Goal: Task Accomplishment & Management: Use online tool/utility

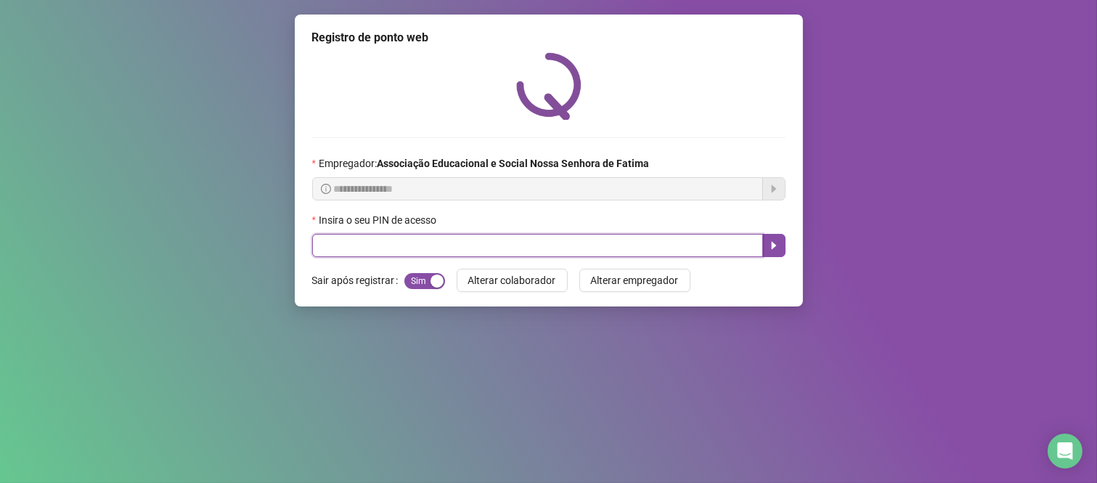
click at [701, 240] on input "text" at bounding box center [537, 245] width 451 height 23
type input "****"
click at [778, 251] on icon "caret-right" at bounding box center [774, 246] width 12 height 12
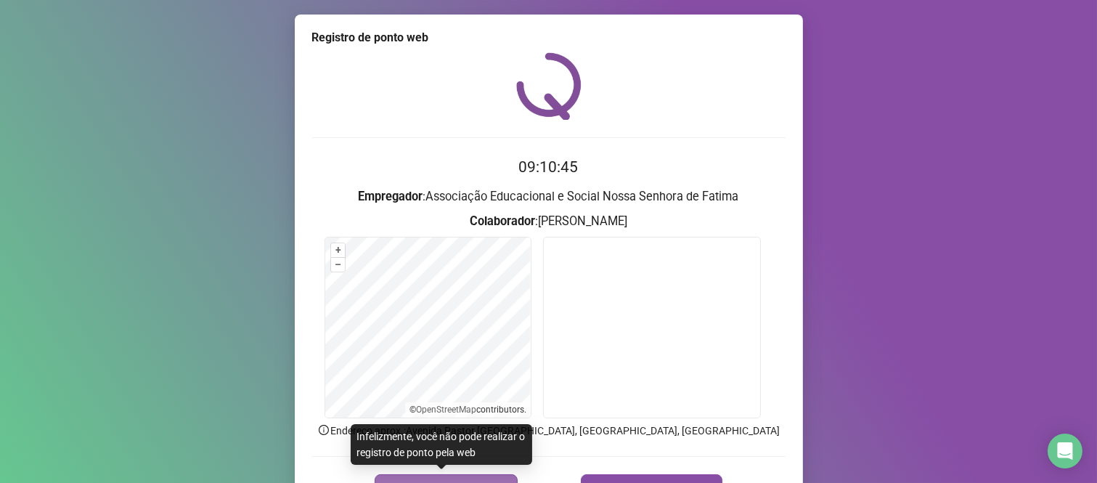
click at [462, 476] on button "REGISTRAR PONTO" at bounding box center [446, 488] width 143 height 29
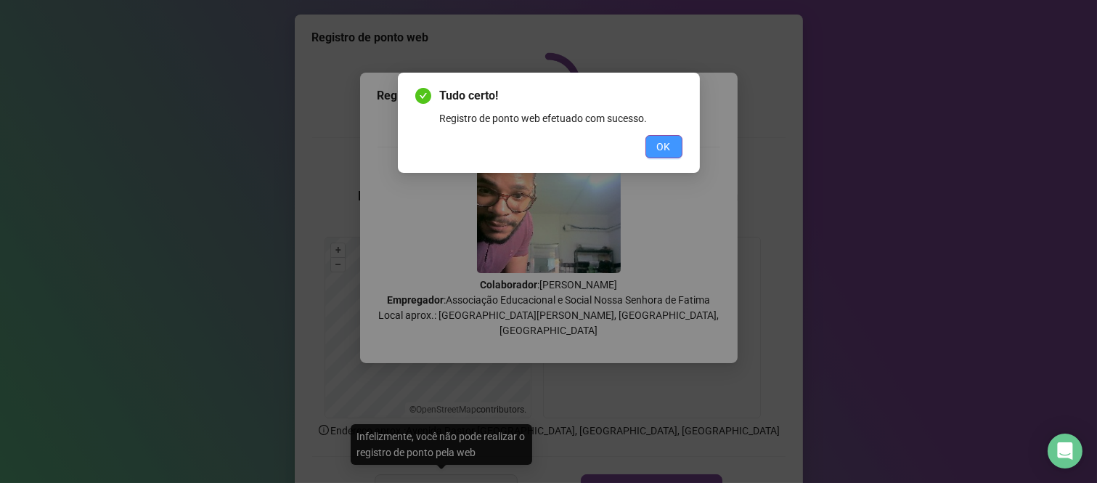
click at [662, 140] on span "OK" at bounding box center [664, 147] width 14 height 16
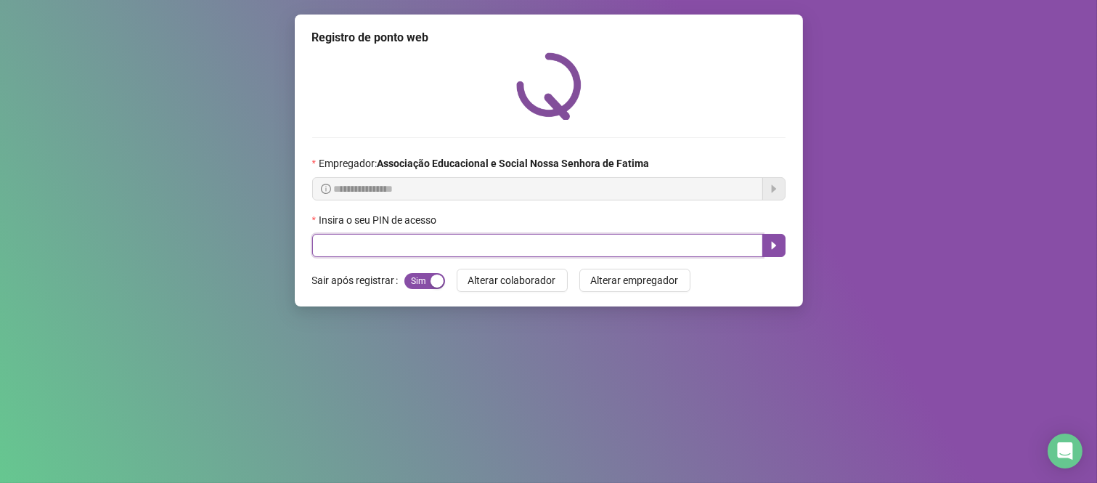
click at [594, 245] on input "text" at bounding box center [537, 245] width 451 height 23
type input "*****"
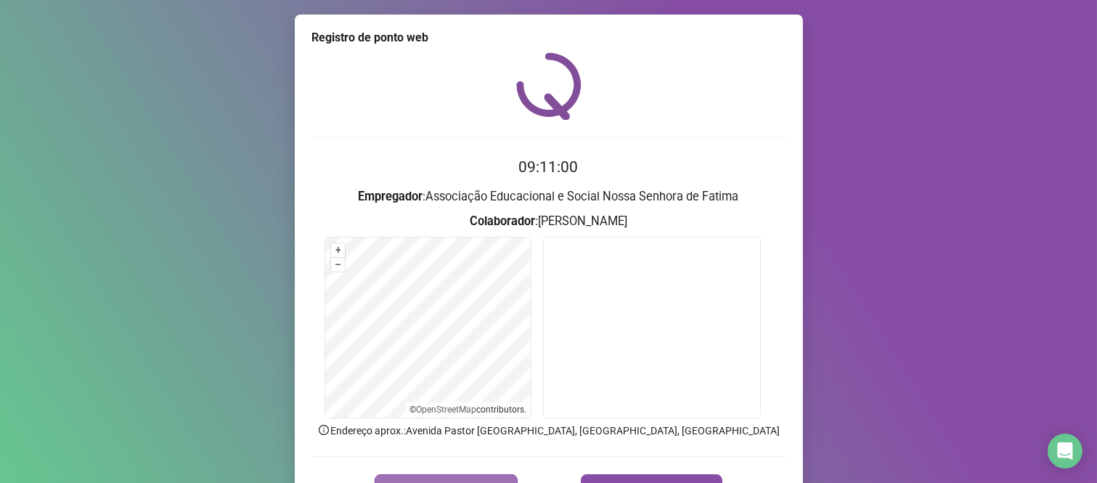
click at [494, 475] on button "REGISTRAR PONTO" at bounding box center [446, 488] width 143 height 29
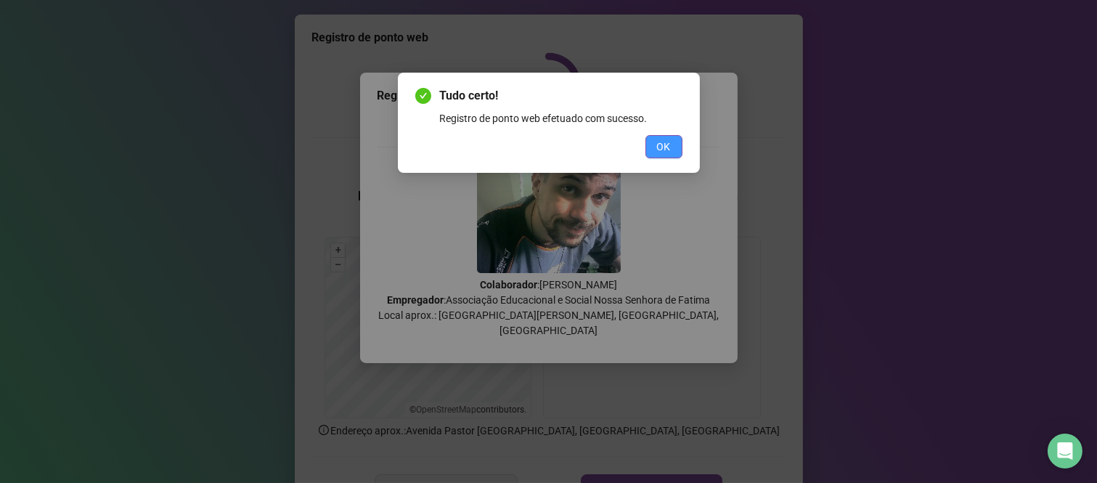
click at [656, 156] on button "OK" at bounding box center [664, 146] width 37 height 23
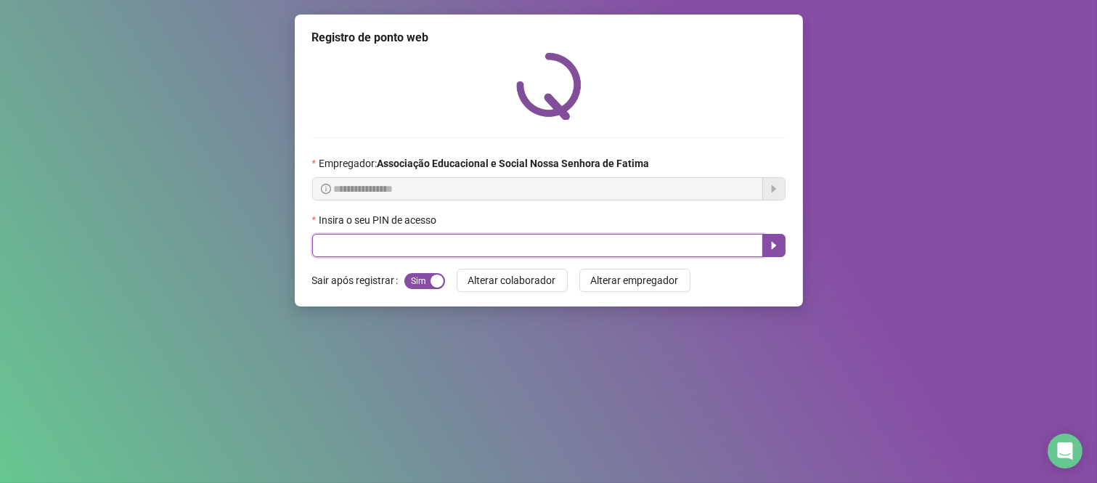
click at [670, 251] on input "text" at bounding box center [537, 245] width 451 height 23
type input "****"
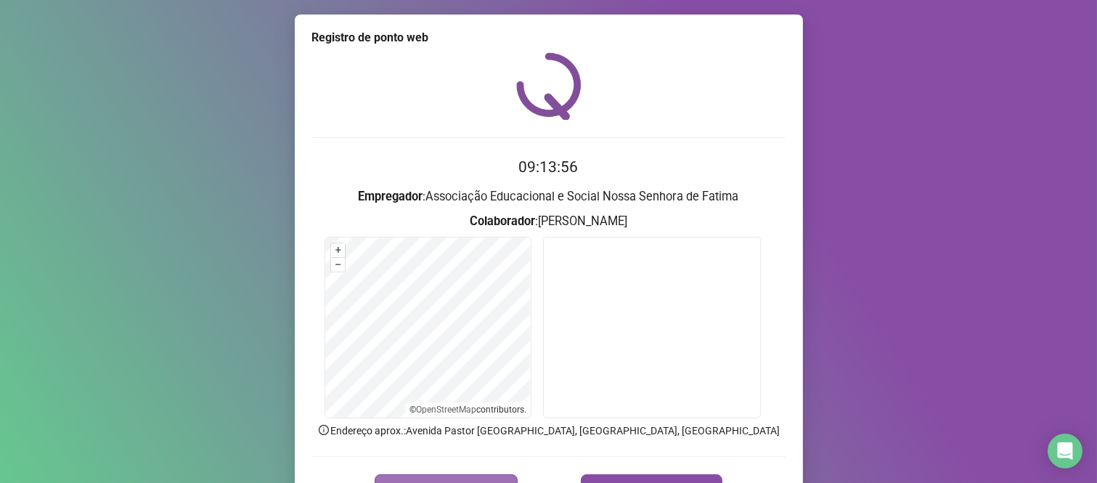
click at [483, 475] on button "REGISTRAR PONTO" at bounding box center [446, 488] width 143 height 29
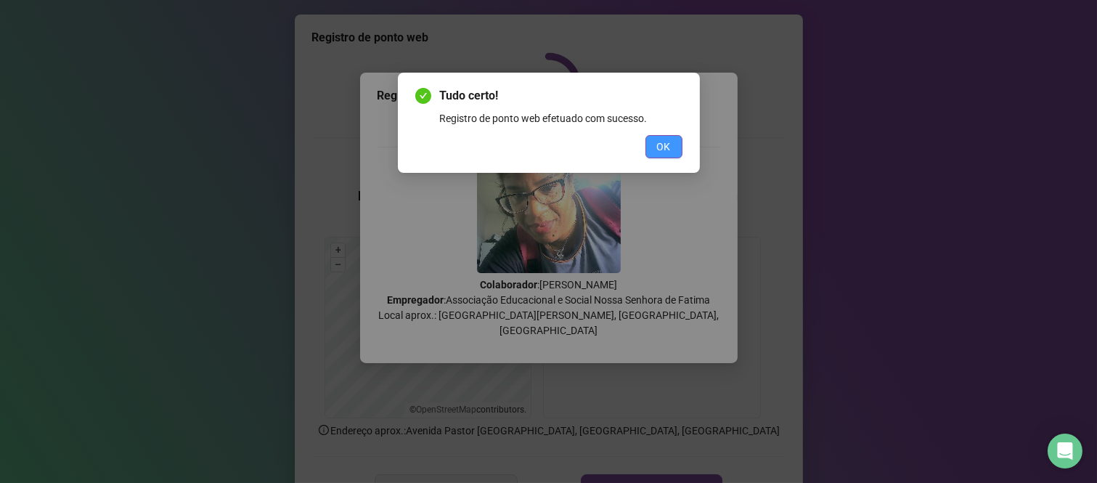
click at [650, 142] on button "OK" at bounding box center [664, 146] width 37 height 23
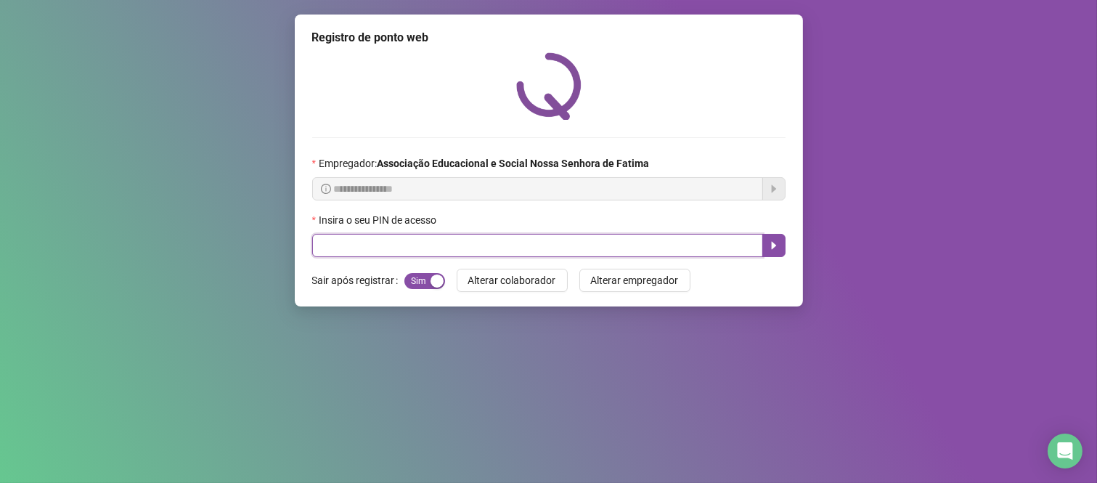
click at [637, 250] on input "text" at bounding box center [537, 245] width 451 height 23
type input "****"
click at [770, 248] on icon "caret-right" at bounding box center [774, 246] width 12 height 12
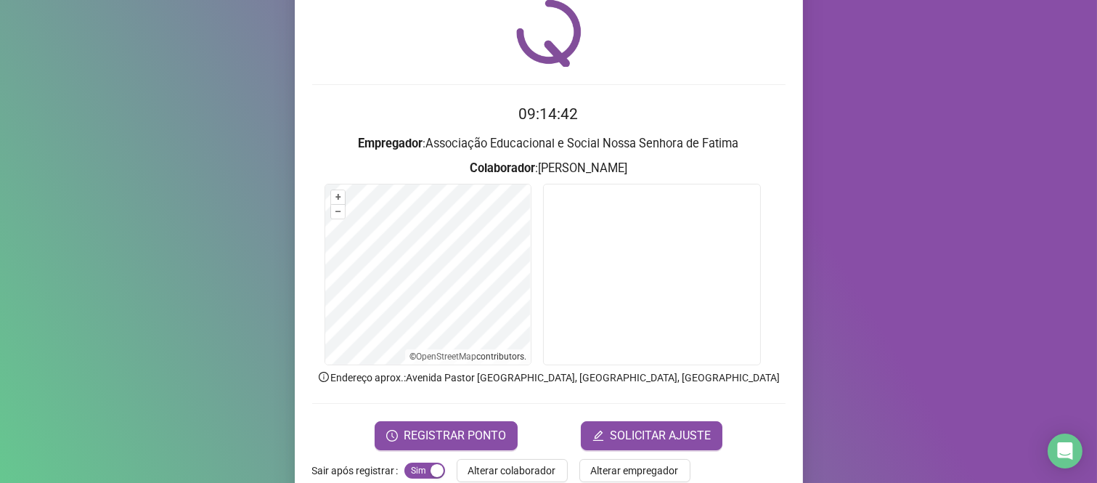
scroll to position [83, 0]
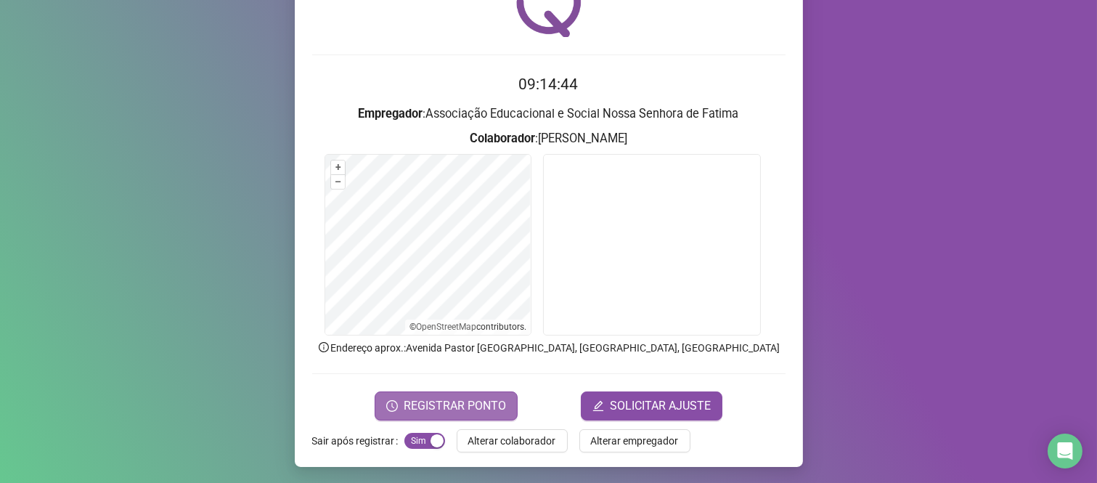
click at [492, 397] on span "REGISTRAR PONTO" at bounding box center [455, 405] width 102 height 17
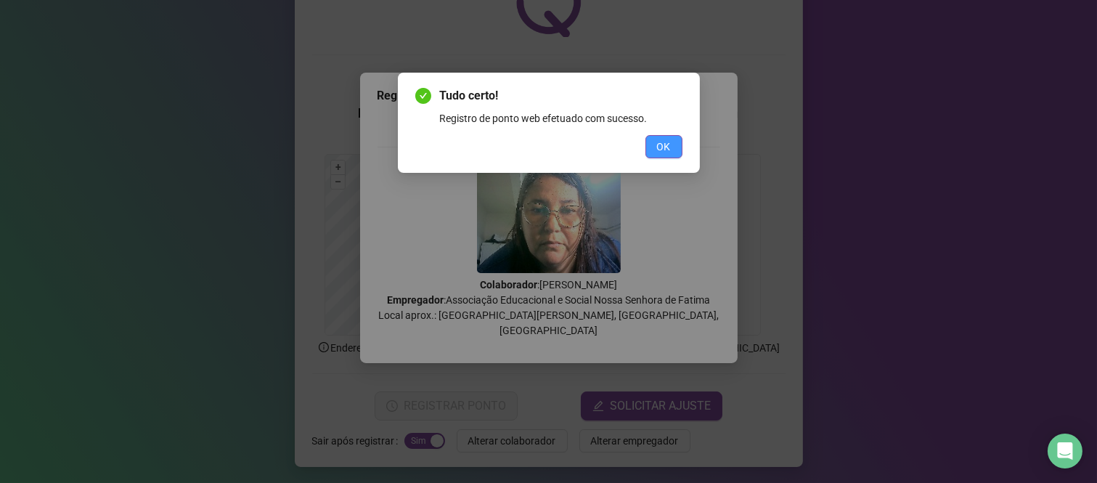
click at [671, 140] on button "OK" at bounding box center [664, 146] width 37 height 23
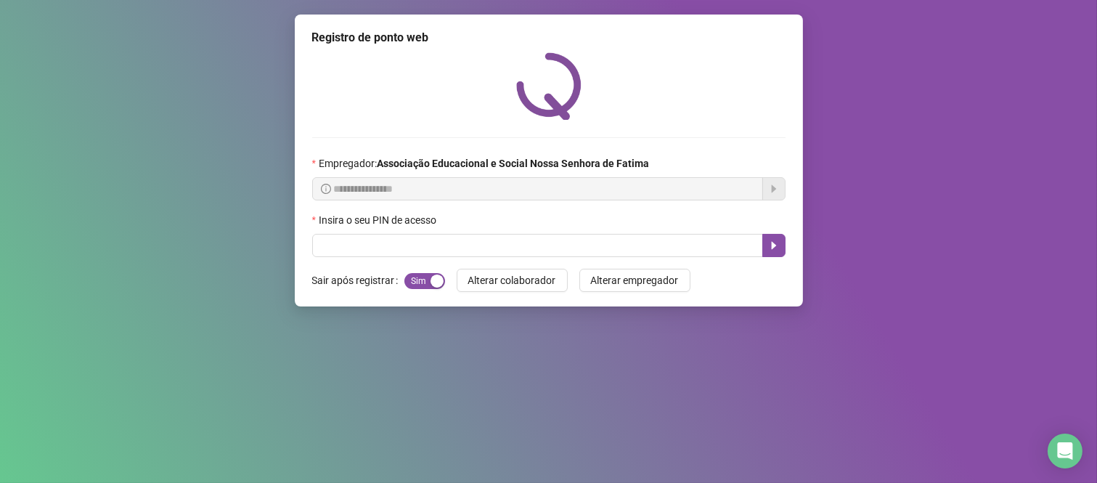
scroll to position [0, 0]
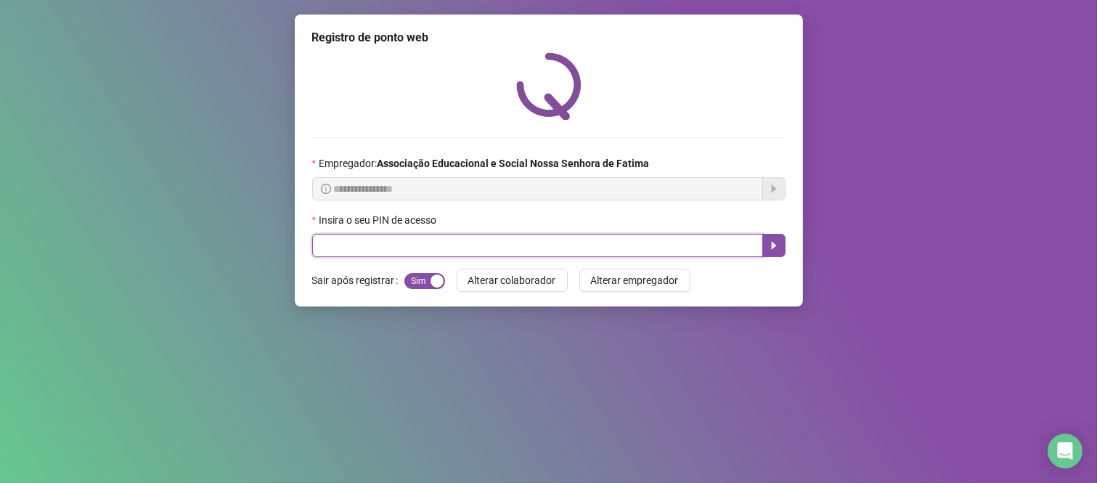
click at [390, 256] on input "text" at bounding box center [537, 245] width 451 height 23
type input "***"
click at [763, 253] on button "button" at bounding box center [773, 245] width 23 height 23
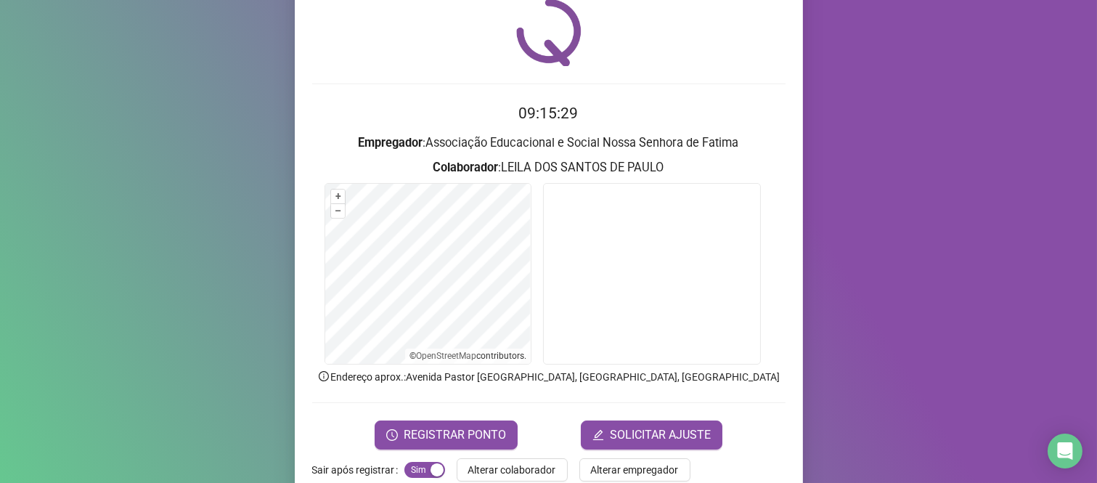
scroll to position [83, 0]
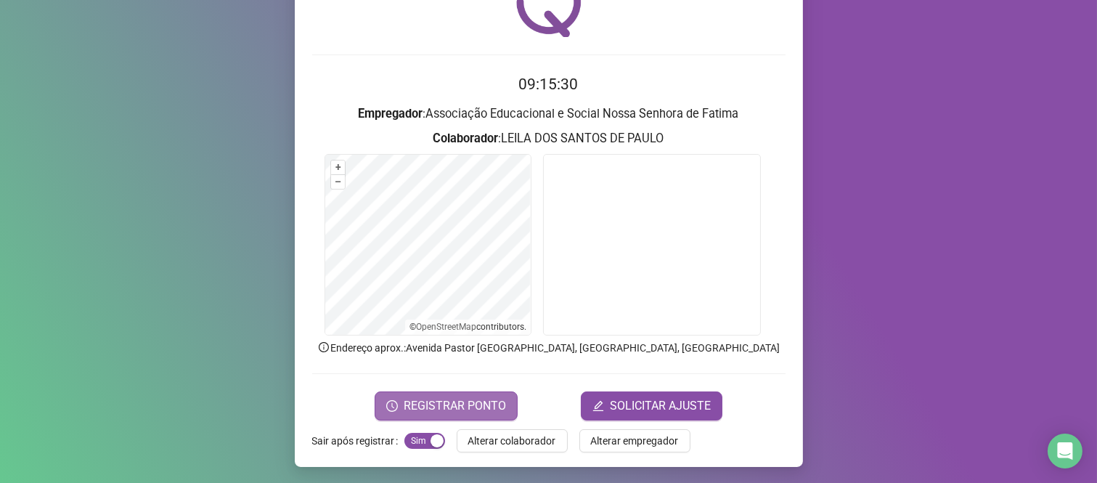
click at [455, 403] on span "REGISTRAR PONTO" at bounding box center [455, 405] width 102 height 17
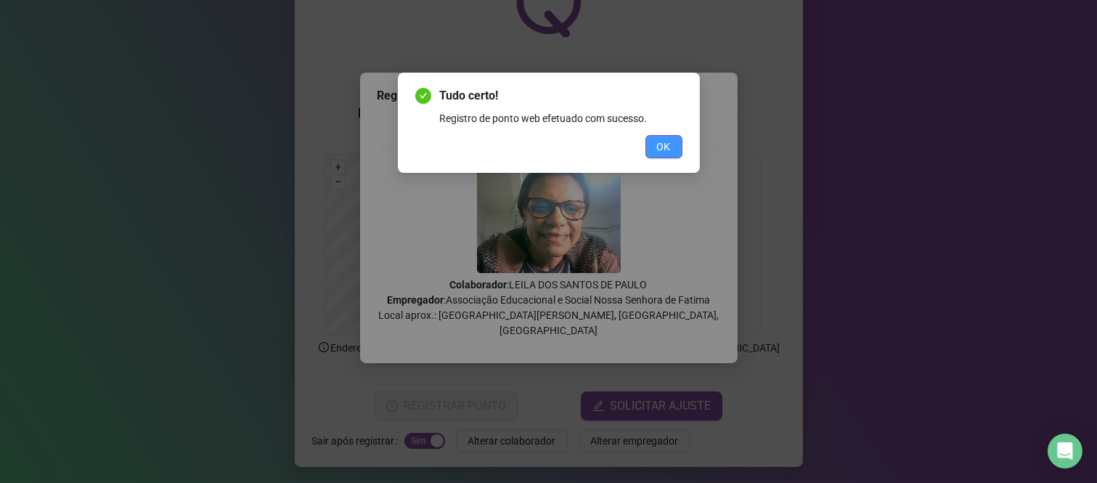
click at [657, 139] on span "OK" at bounding box center [664, 147] width 14 height 16
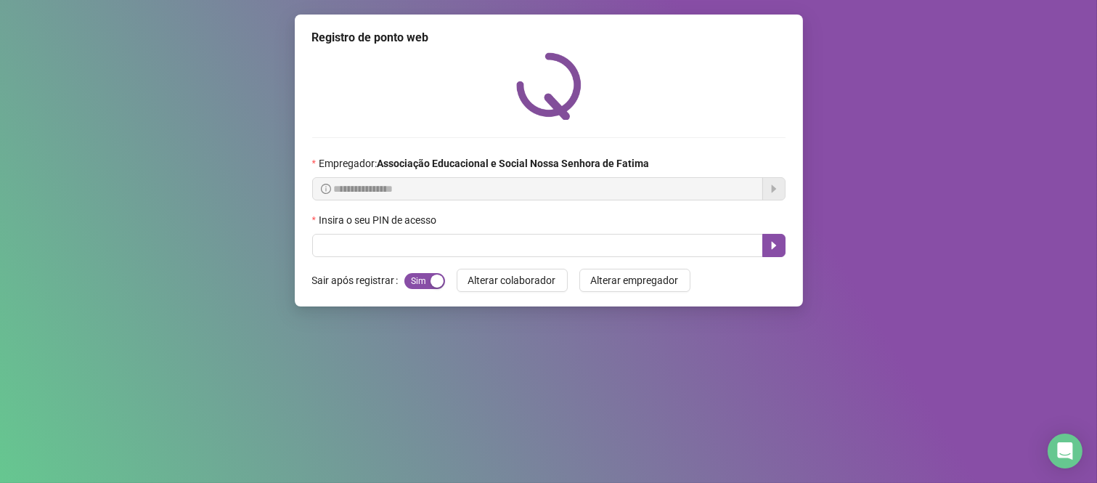
scroll to position [0, 0]
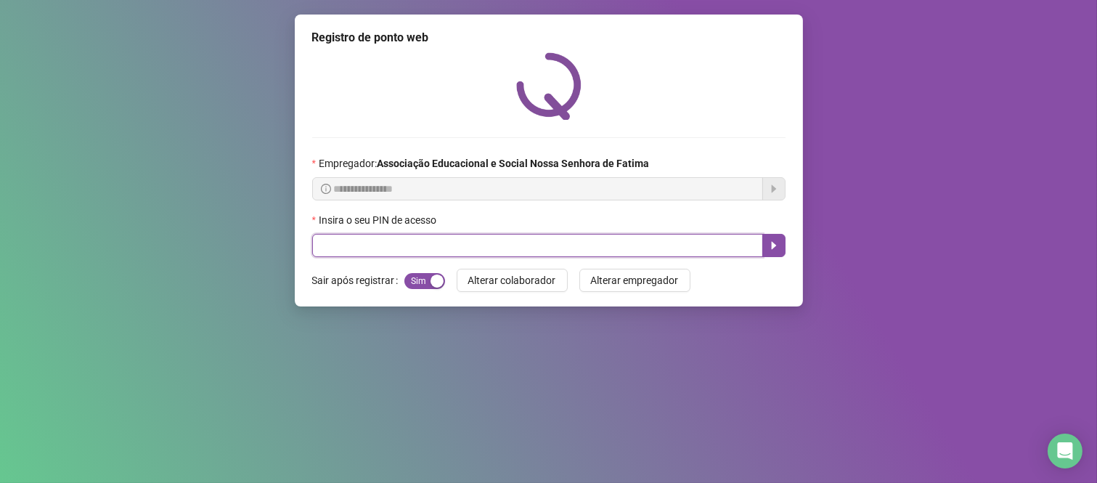
click at [647, 236] on input "text" at bounding box center [537, 245] width 451 height 23
type input "****"
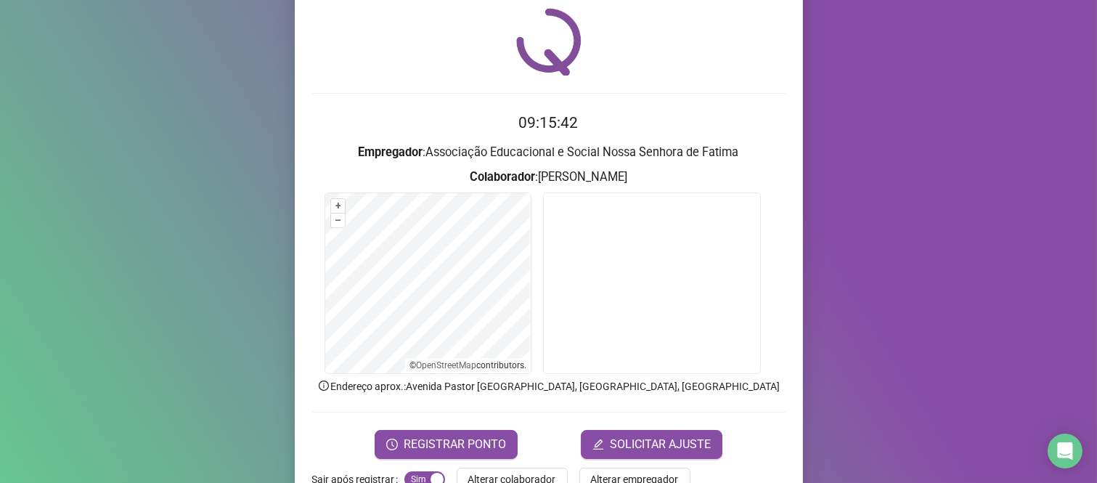
scroll to position [83, 0]
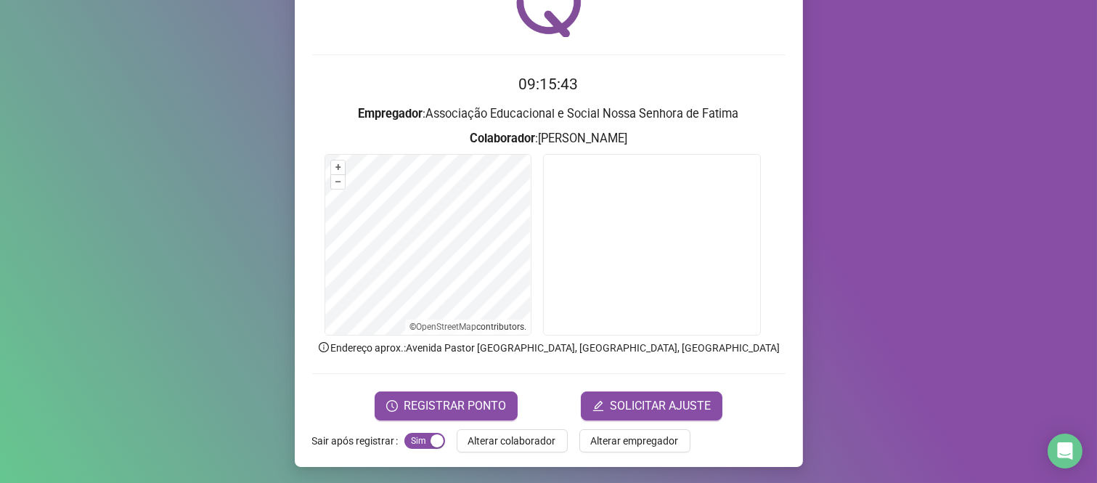
click at [415, 387] on form "09:15:43 Empregador : Associação Educacional e Social Nossa Senhora de Fatima C…" at bounding box center [548, 246] width 473 height 347
click at [474, 404] on span "REGISTRAR PONTO" at bounding box center [455, 405] width 102 height 17
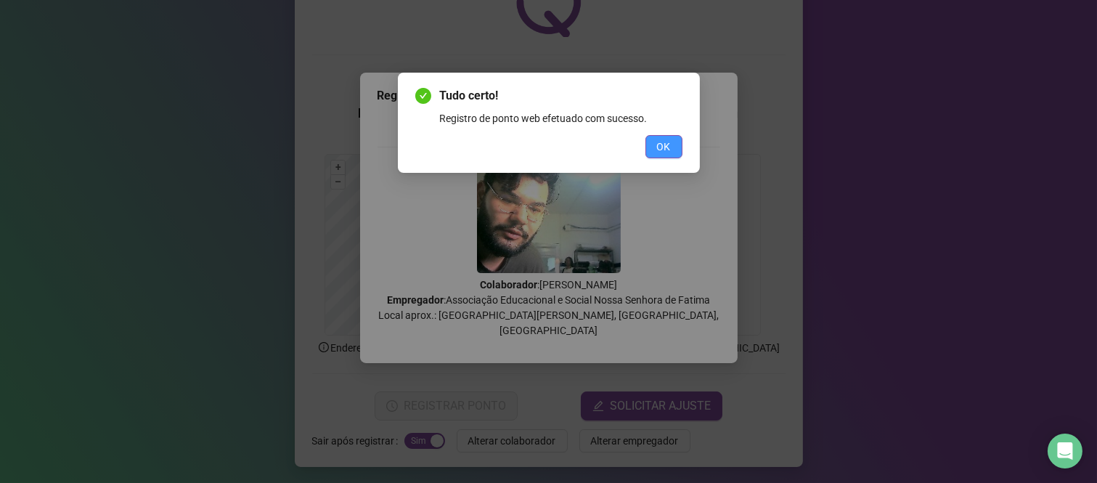
click at [668, 146] on span "OK" at bounding box center [664, 147] width 14 height 16
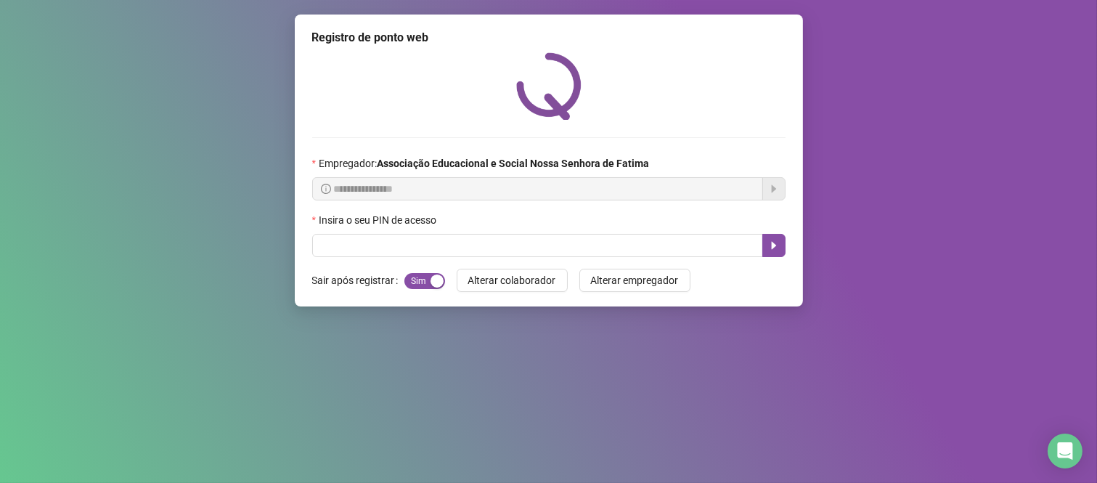
scroll to position [0, 0]
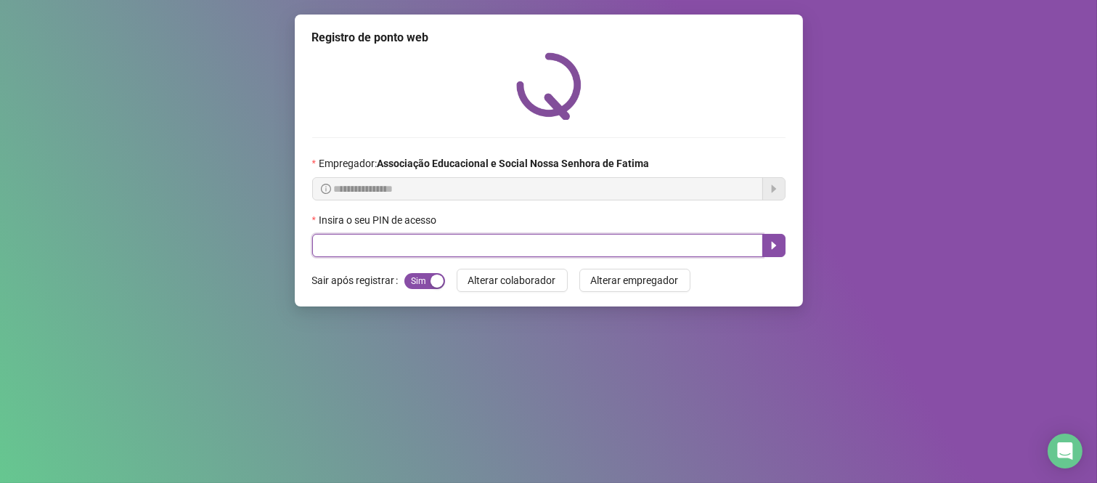
click at [373, 242] on input "text" at bounding box center [537, 245] width 451 height 23
type input "***"
click at [778, 248] on icon "caret-right" at bounding box center [774, 246] width 12 height 12
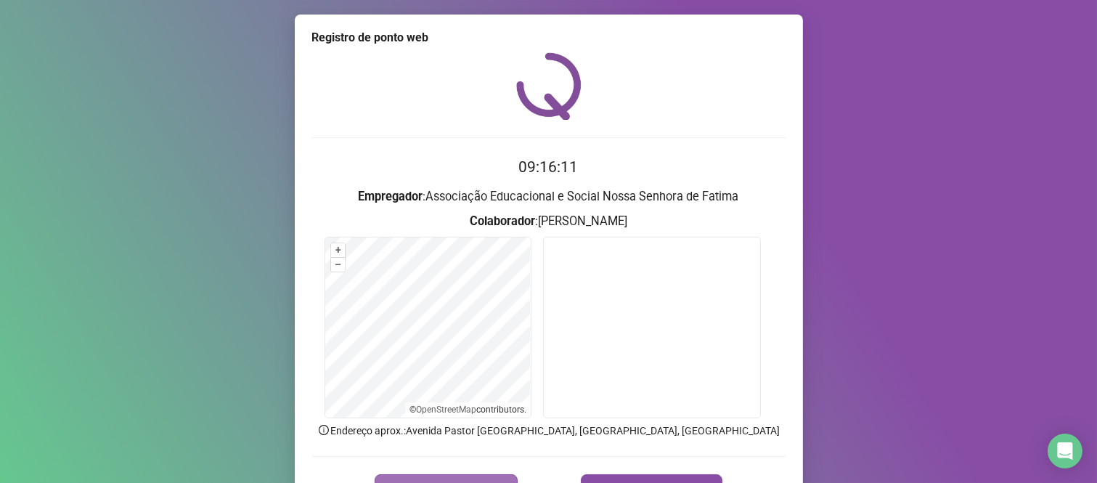
click at [505, 476] on button "REGISTRAR PONTO" at bounding box center [446, 488] width 143 height 29
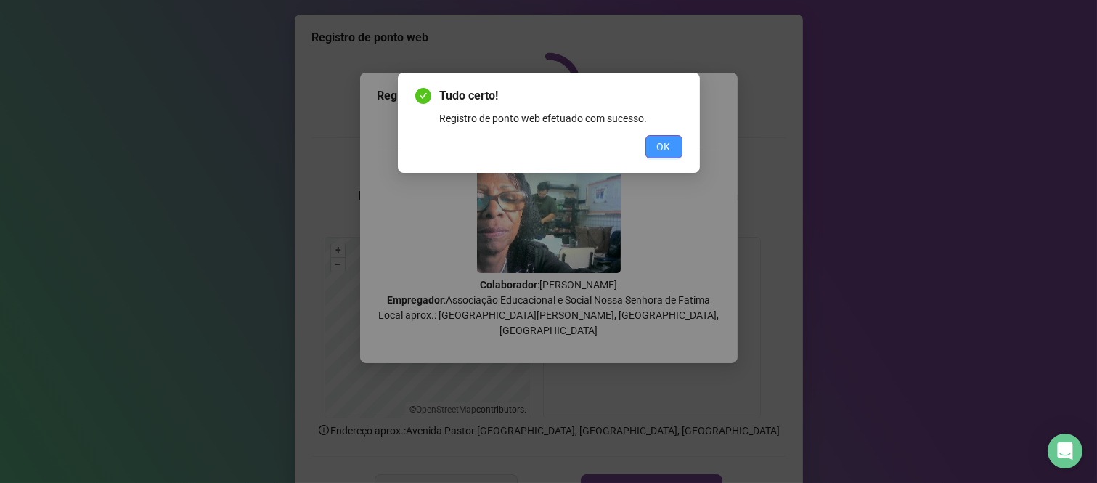
click at [651, 153] on button "OK" at bounding box center [664, 146] width 37 height 23
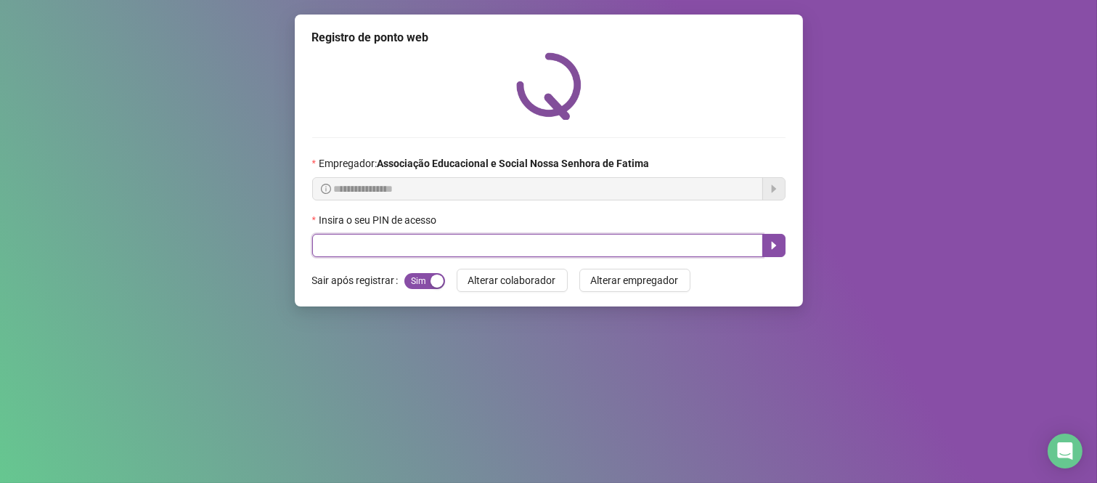
click at [726, 241] on input "text" at bounding box center [537, 245] width 451 height 23
type input "*****"
click at [768, 256] on button "button" at bounding box center [773, 245] width 23 height 23
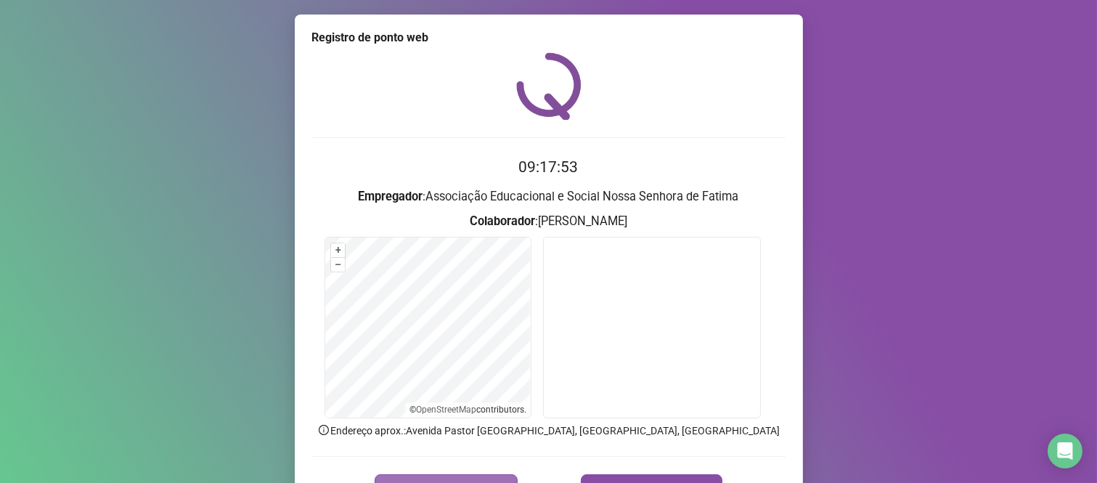
click at [477, 480] on span "REGISTRAR PONTO" at bounding box center [455, 488] width 102 height 17
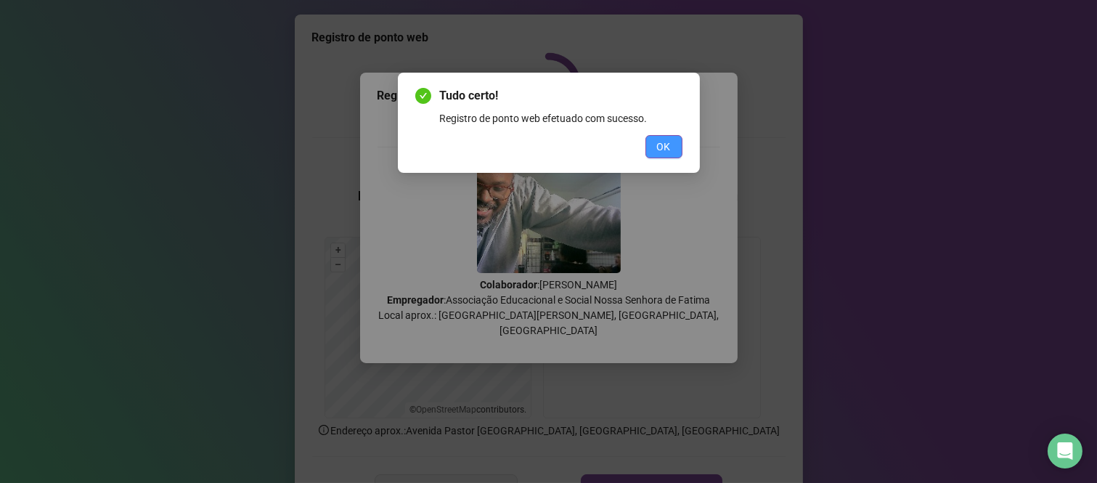
click at [657, 150] on span "OK" at bounding box center [664, 147] width 14 height 16
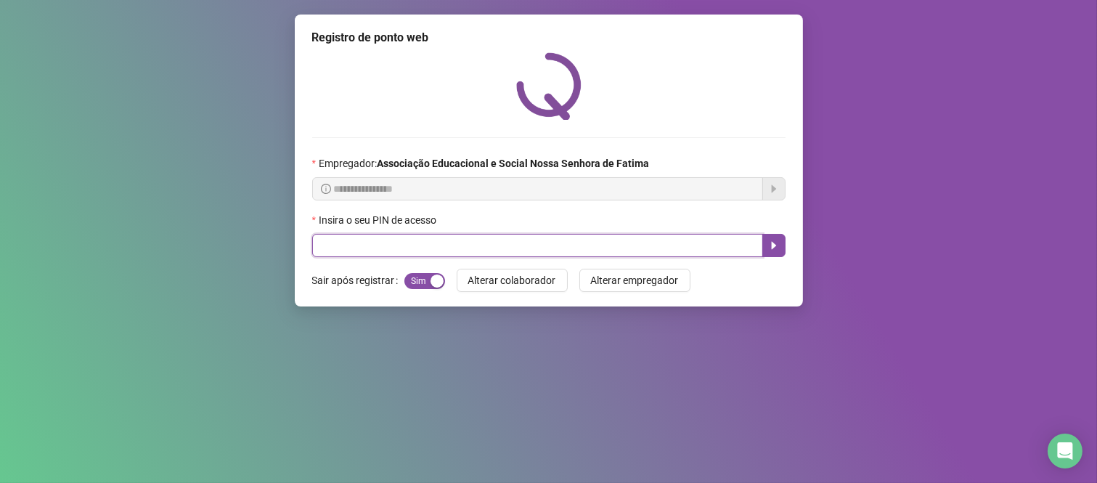
click at [659, 252] on input "text" at bounding box center [537, 245] width 451 height 23
type input "****"
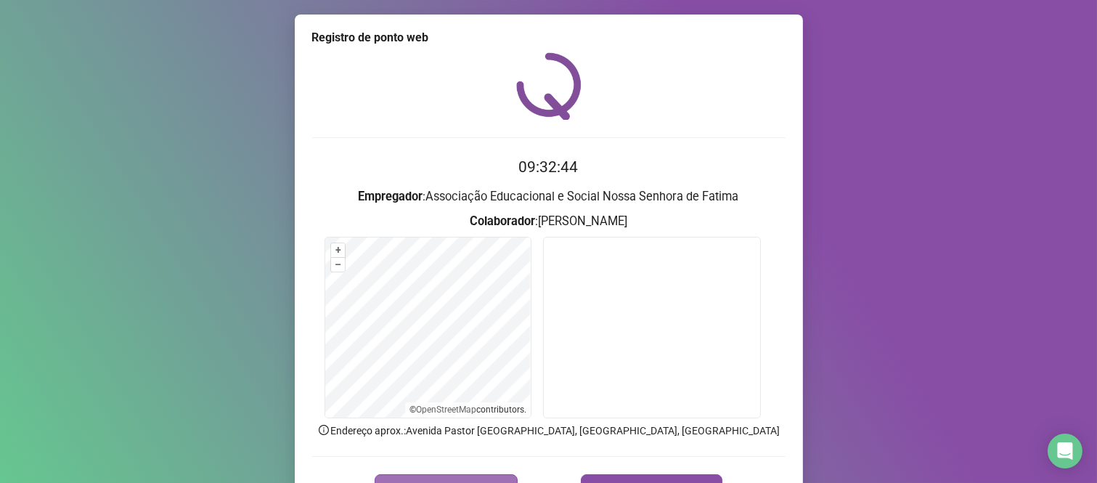
click at [453, 481] on span "REGISTRAR PONTO" at bounding box center [455, 488] width 102 height 17
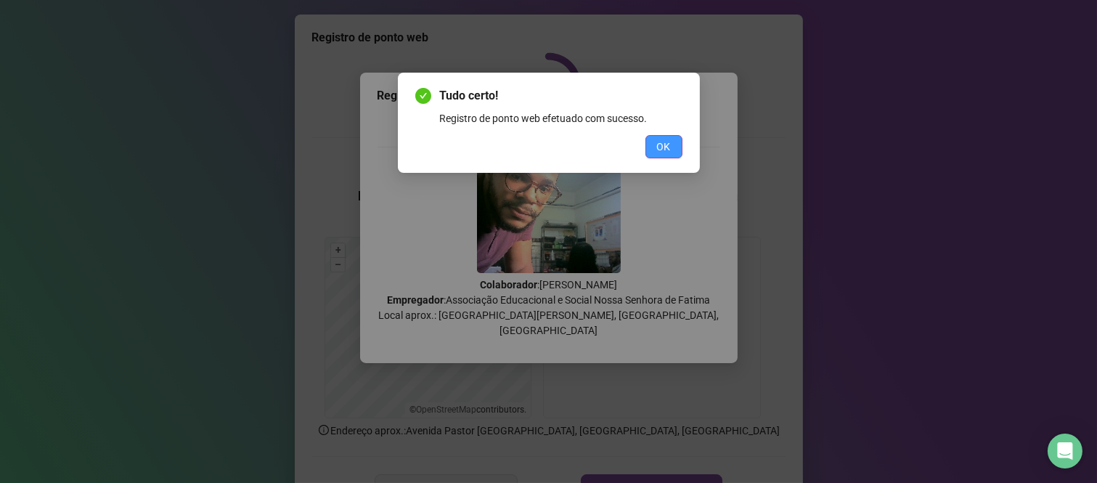
click at [664, 147] on span "OK" at bounding box center [664, 147] width 14 height 16
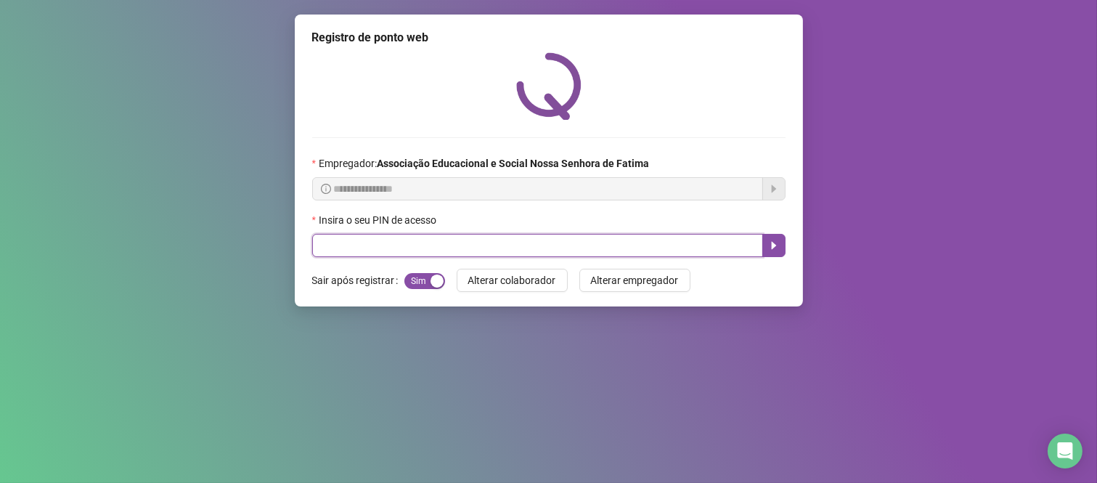
click at [589, 250] on input "text" at bounding box center [537, 245] width 451 height 23
type input "****"
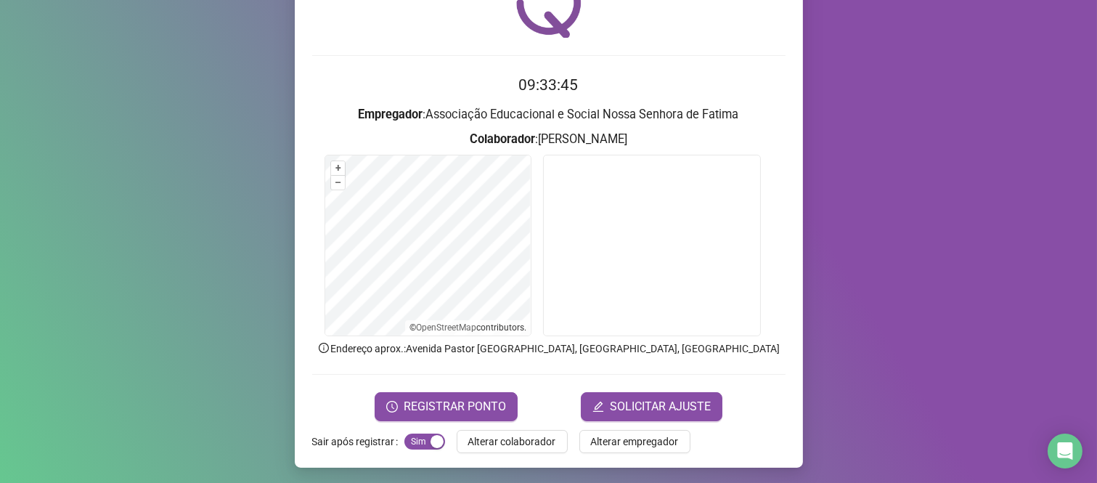
scroll to position [83, 0]
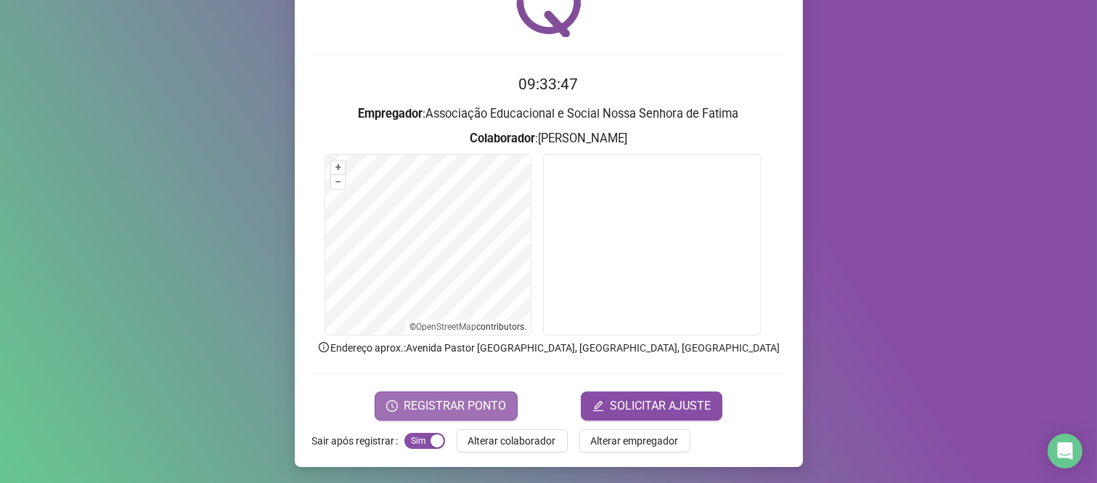
click at [425, 410] on span "REGISTRAR PONTO" at bounding box center [455, 405] width 102 height 17
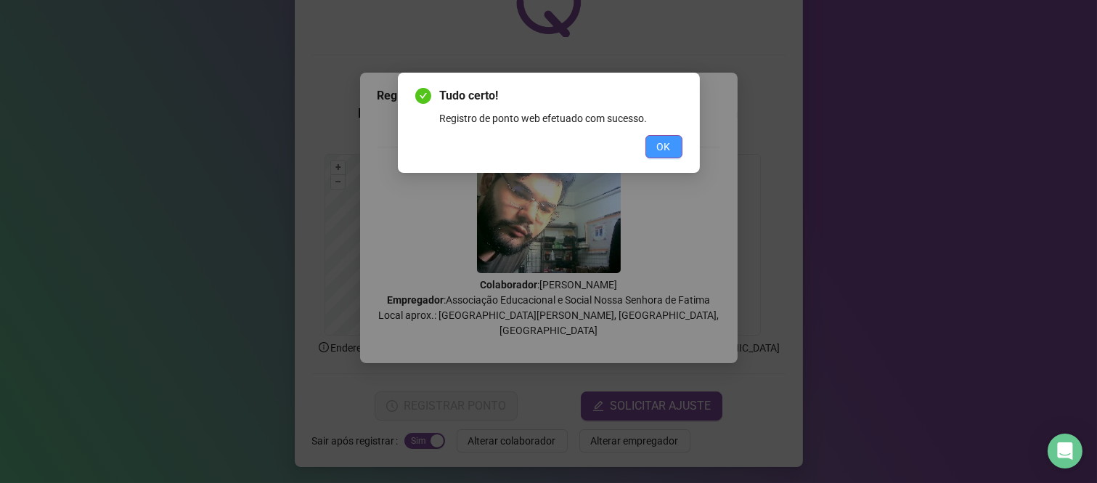
click at [651, 147] on button "OK" at bounding box center [664, 146] width 37 height 23
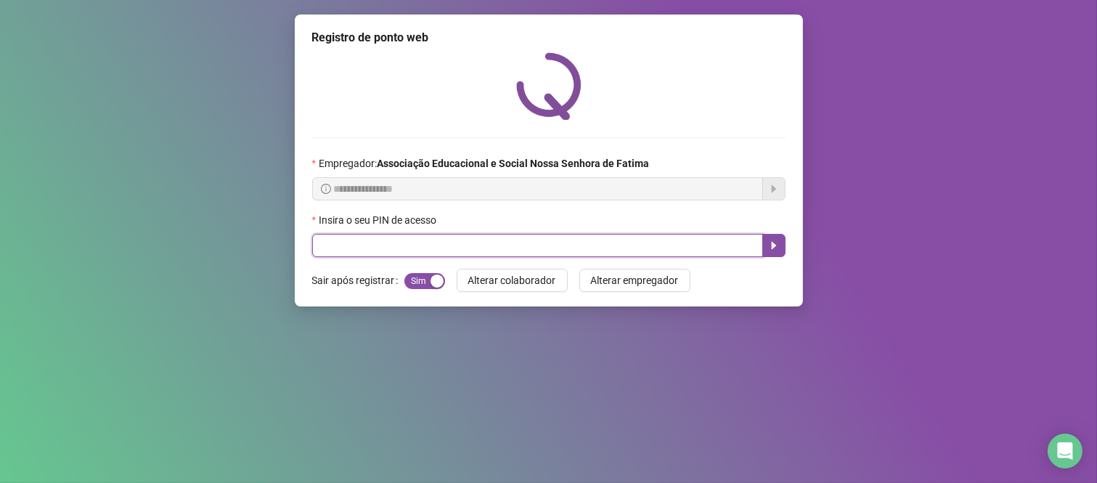
click at [408, 238] on input "text" at bounding box center [537, 245] width 451 height 23
type input "***"
click at [773, 251] on icon "caret-right" at bounding box center [774, 246] width 12 height 12
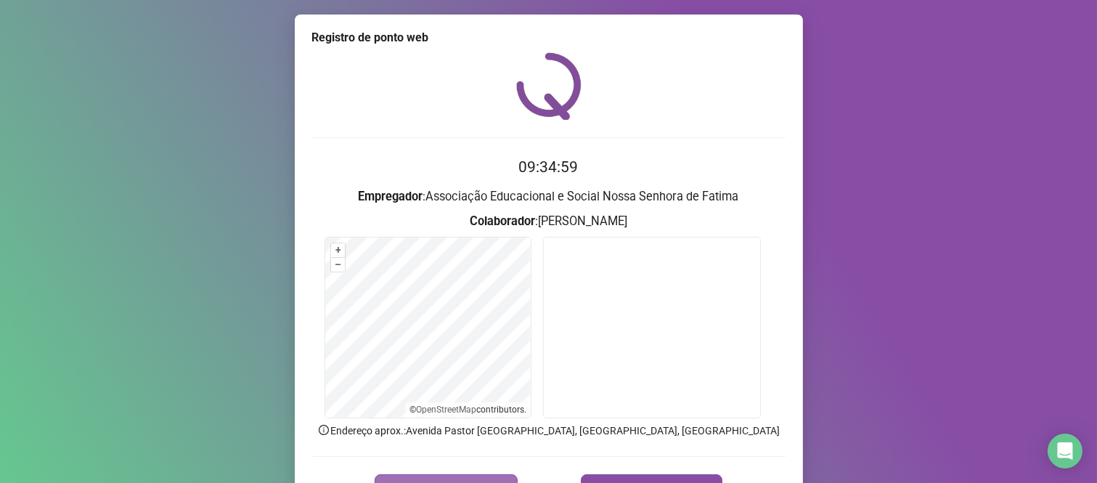
click at [427, 476] on button "REGISTRAR PONTO" at bounding box center [446, 488] width 143 height 29
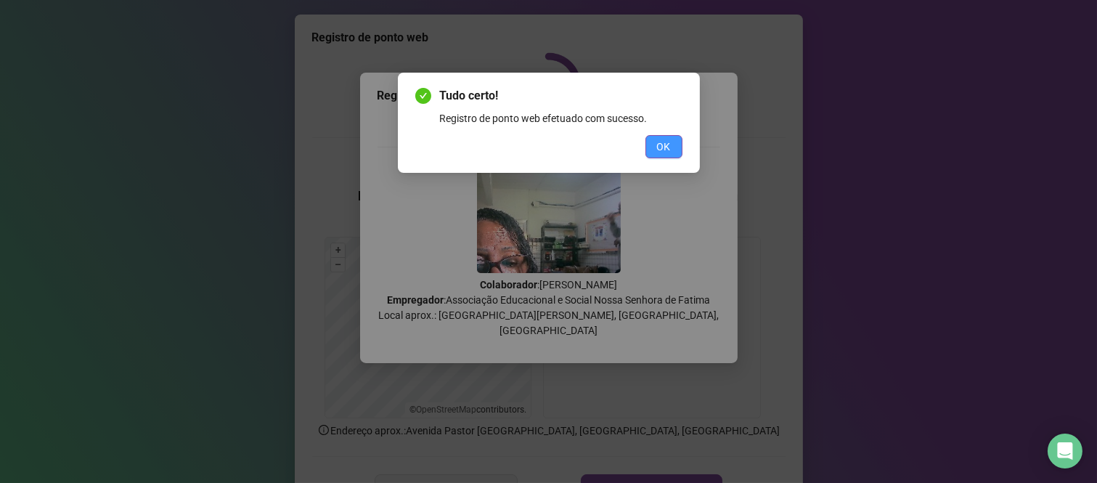
click at [675, 146] on button "OK" at bounding box center [664, 146] width 37 height 23
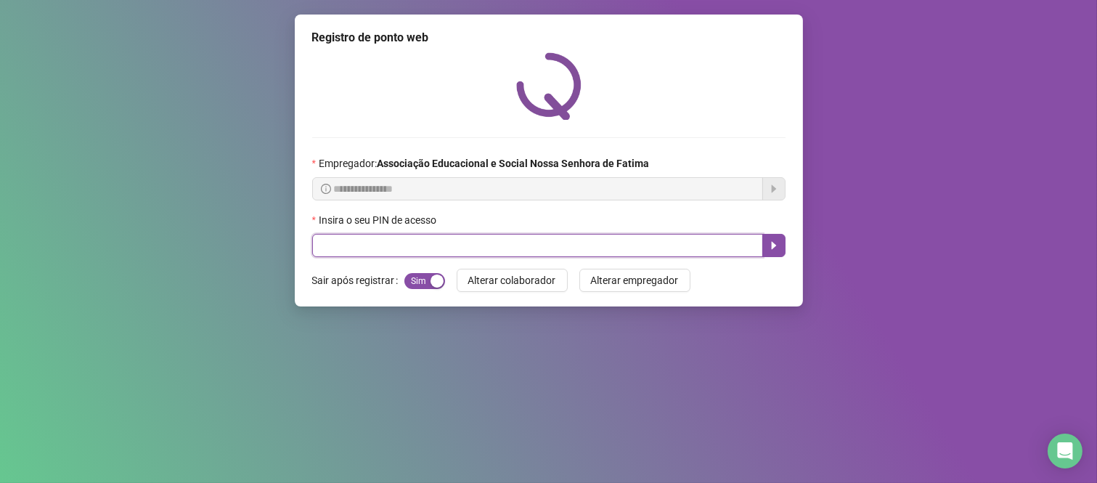
click at [516, 247] on input "text" at bounding box center [537, 245] width 451 height 23
type input "***"
click at [778, 250] on icon "caret-right" at bounding box center [774, 246] width 12 height 12
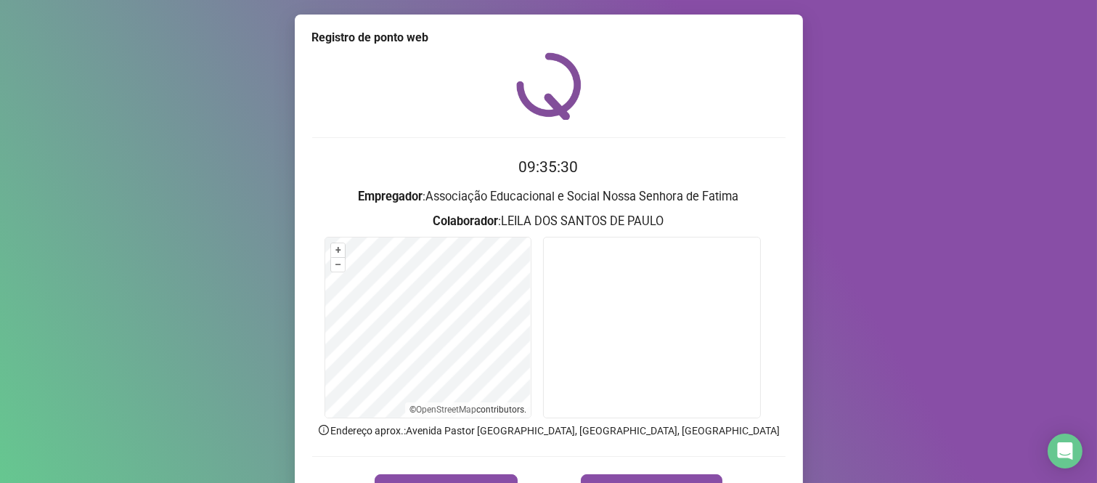
scroll to position [81, 0]
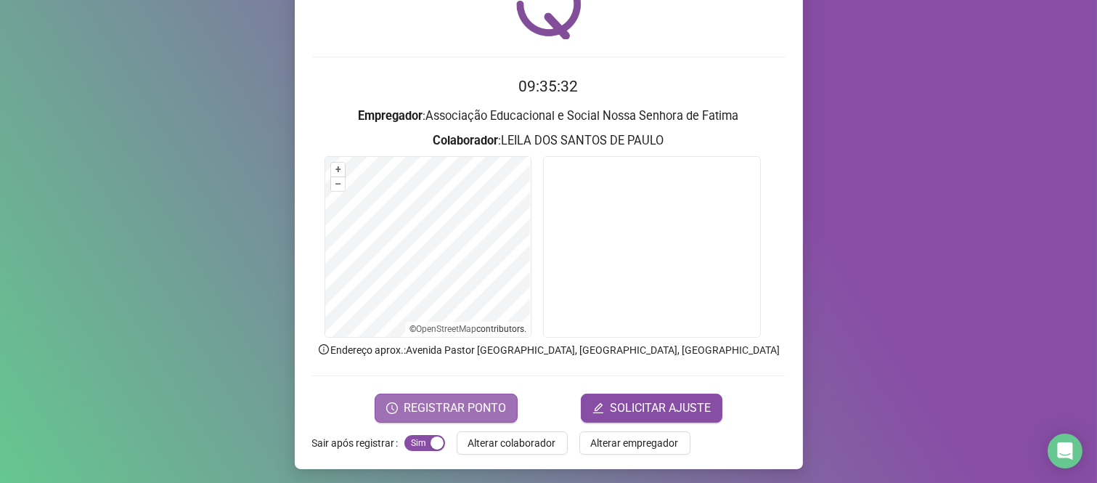
click at [466, 403] on span "REGISTRAR PONTO" at bounding box center [455, 407] width 102 height 17
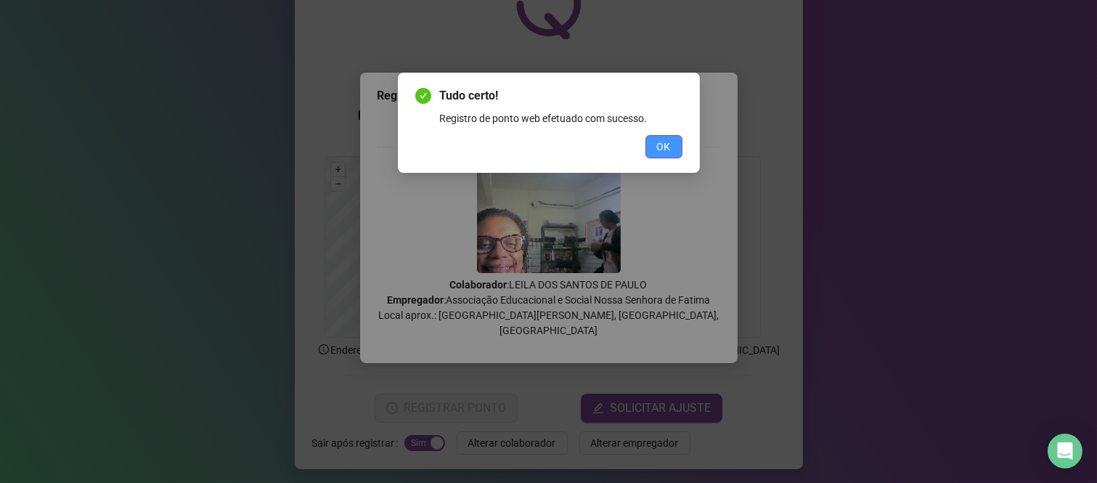
click at [659, 145] on span "OK" at bounding box center [664, 147] width 14 height 16
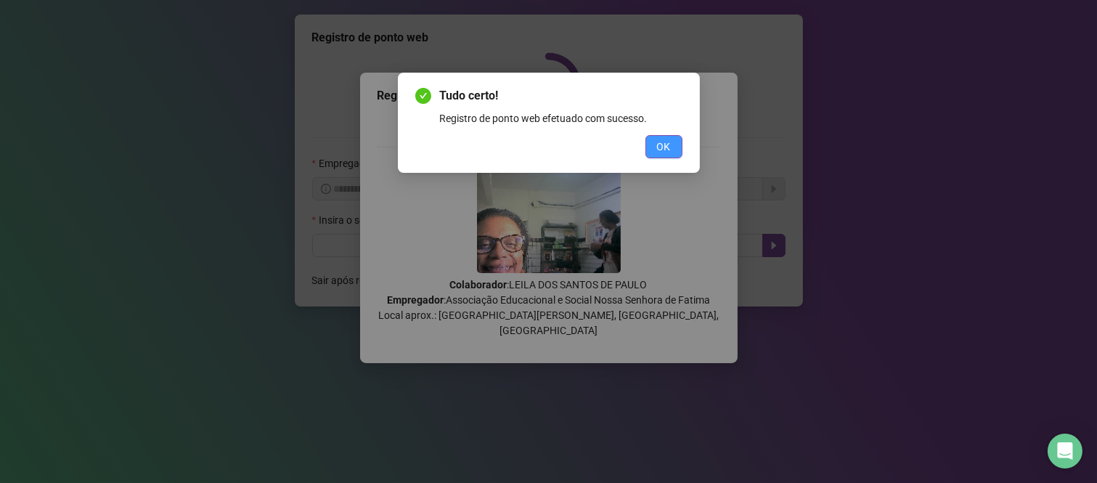
scroll to position [0, 0]
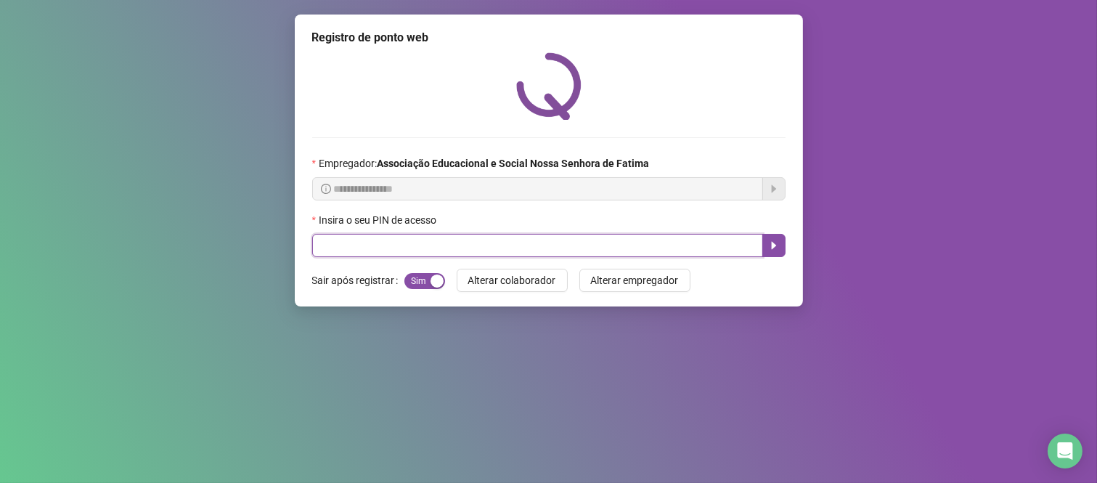
click at [664, 251] on input "text" at bounding box center [537, 245] width 451 height 23
type input "****"
click at [777, 251] on icon "caret-right" at bounding box center [774, 246] width 12 height 12
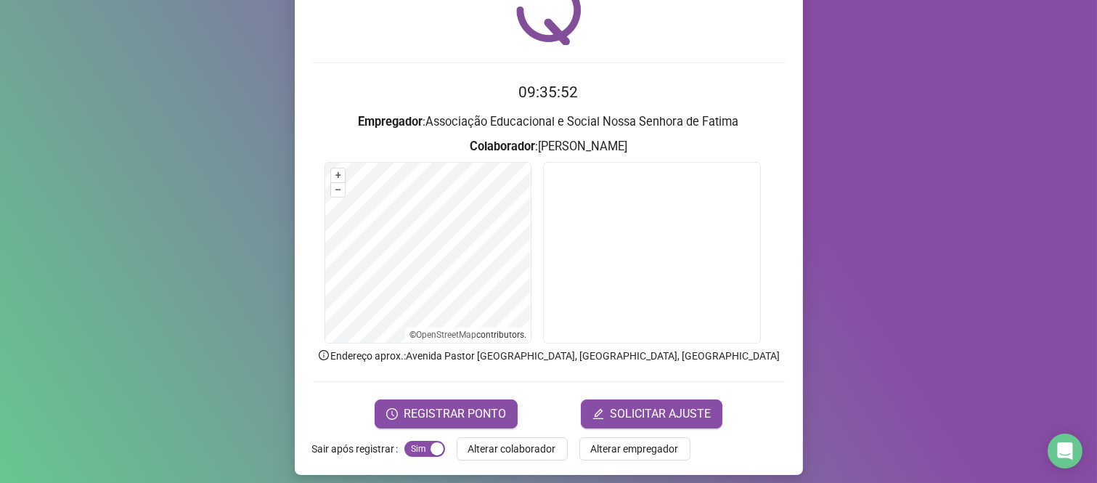
scroll to position [76, 0]
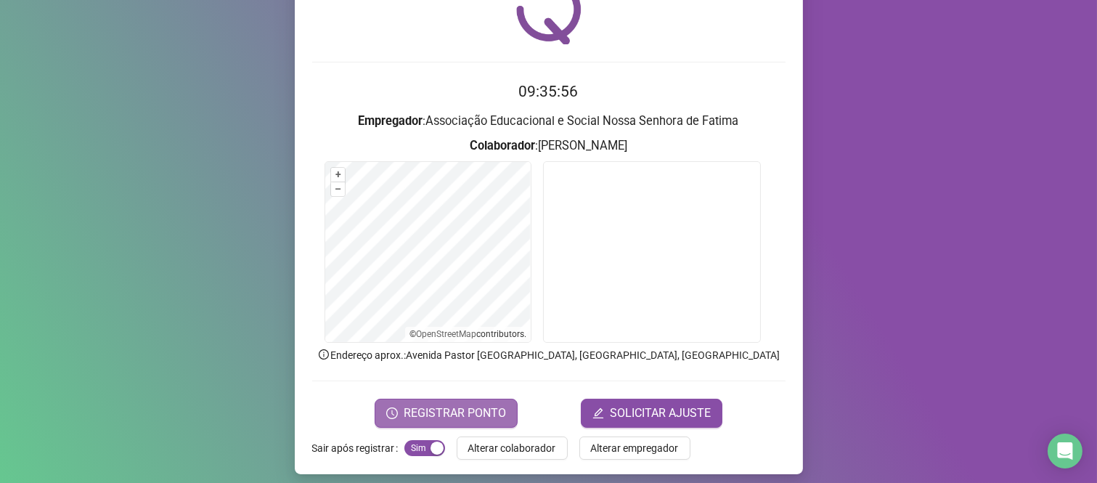
click at [444, 404] on span "REGISTRAR PONTO" at bounding box center [455, 412] width 102 height 17
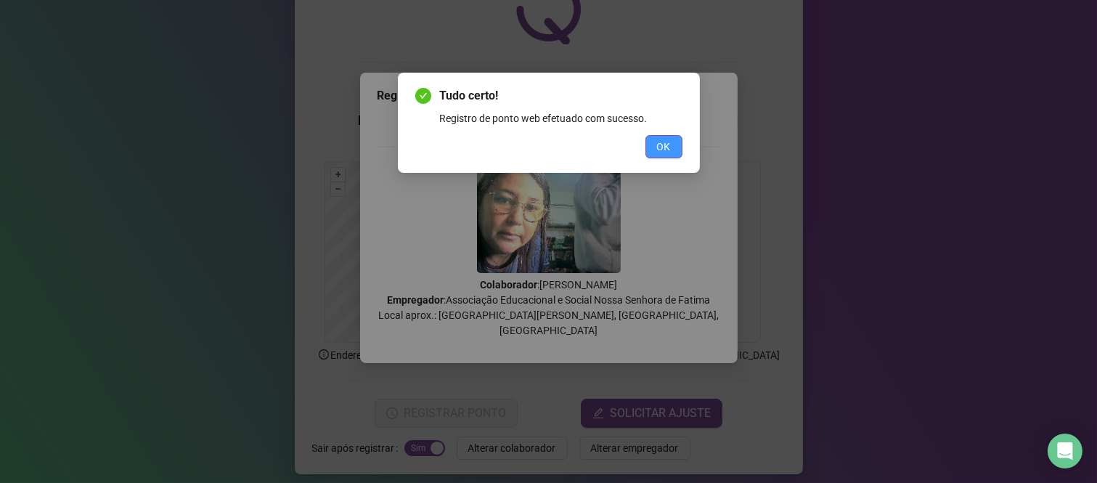
click at [657, 142] on span "OK" at bounding box center [664, 147] width 14 height 16
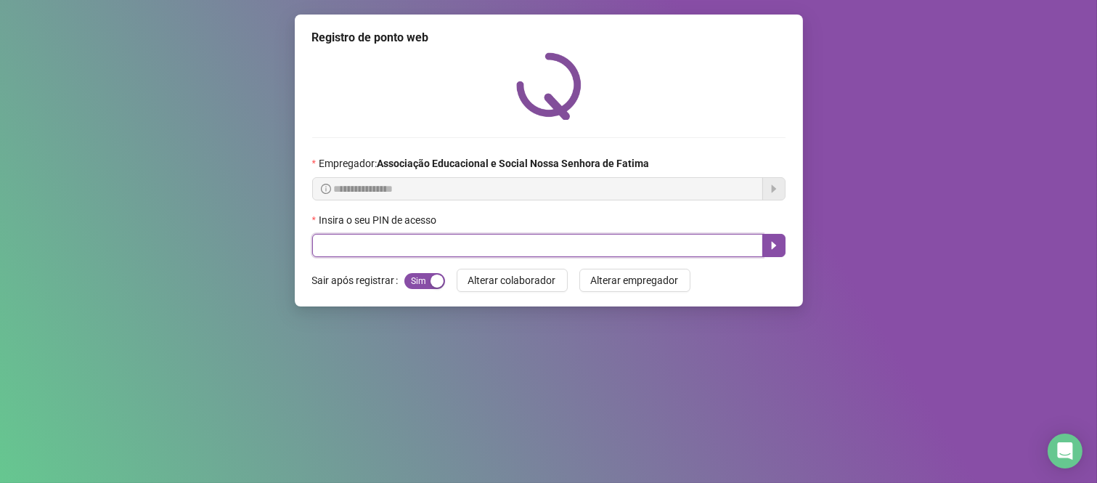
click at [637, 255] on input "text" at bounding box center [537, 245] width 451 height 23
type input "*****"
click at [768, 251] on icon "caret-right" at bounding box center [774, 246] width 12 height 12
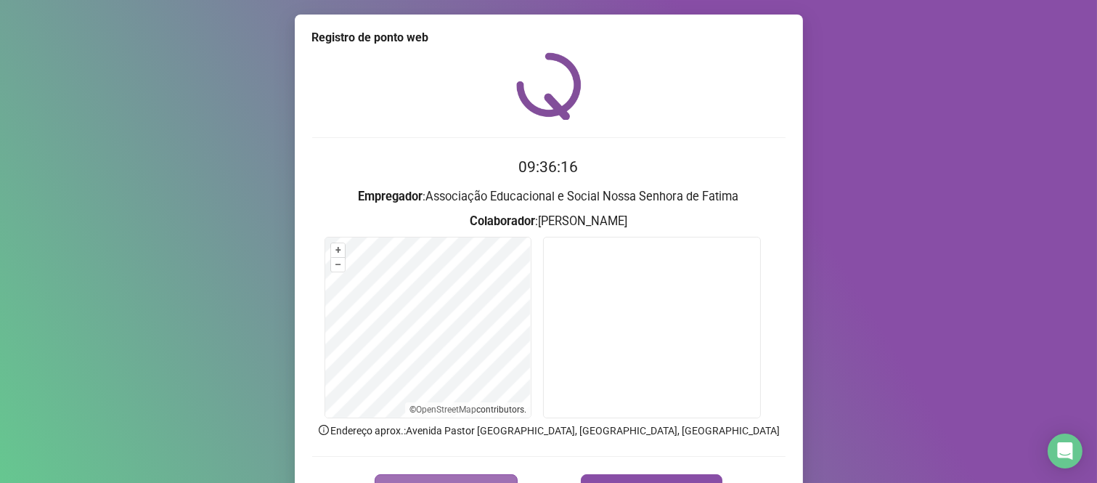
click at [446, 478] on button "REGISTRAR PONTO" at bounding box center [446, 488] width 143 height 29
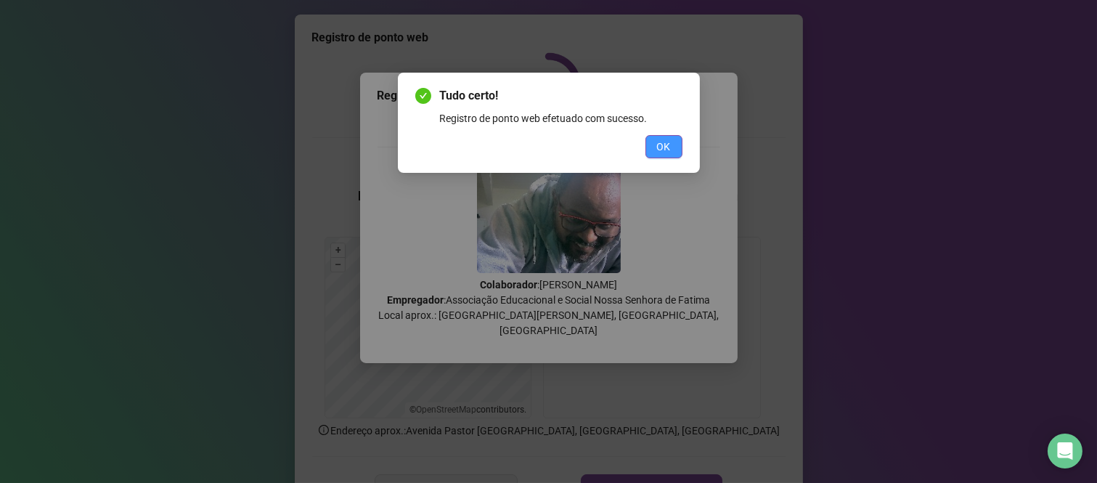
click at [665, 140] on span "OK" at bounding box center [664, 147] width 14 height 16
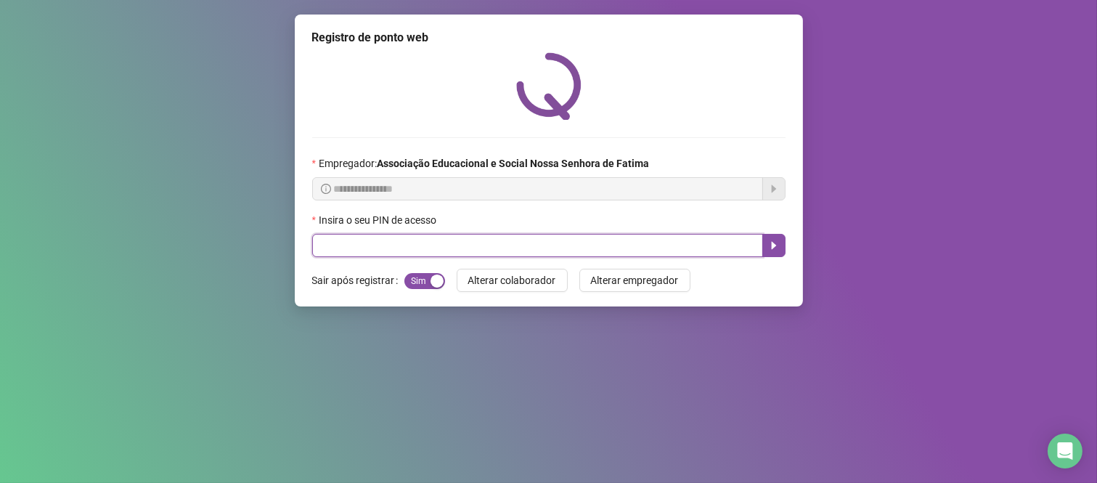
click at [636, 249] on input "text" at bounding box center [537, 245] width 451 height 23
type input "***"
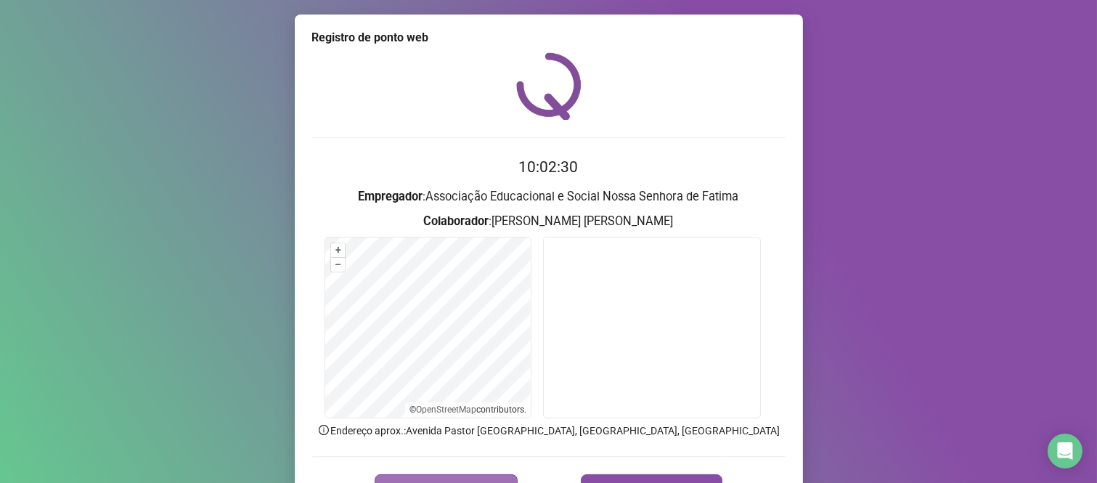
click at [473, 477] on button "REGISTRAR PONTO" at bounding box center [446, 488] width 143 height 29
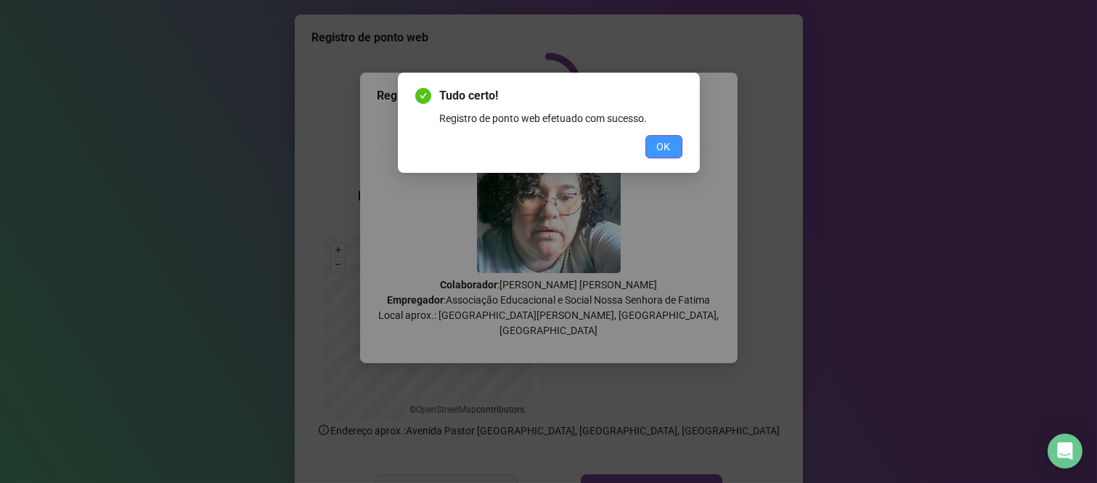
click at [652, 149] on button "OK" at bounding box center [664, 146] width 37 height 23
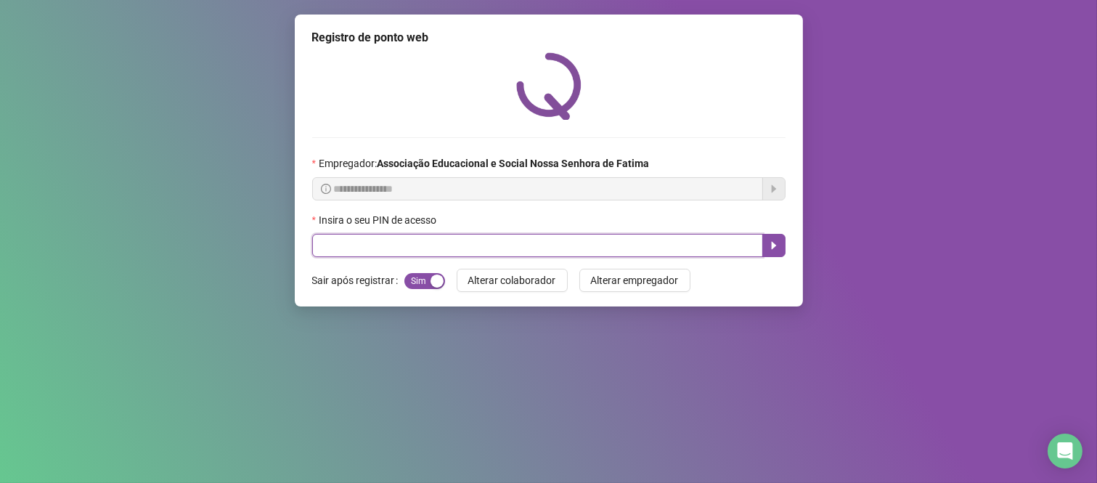
click at [495, 245] on input "text" at bounding box center [537, 245] width 451 height 23
type input "***"
click at [777, 249] on icon "caret-right" at bounding box center [774, 246] width 12 height 12
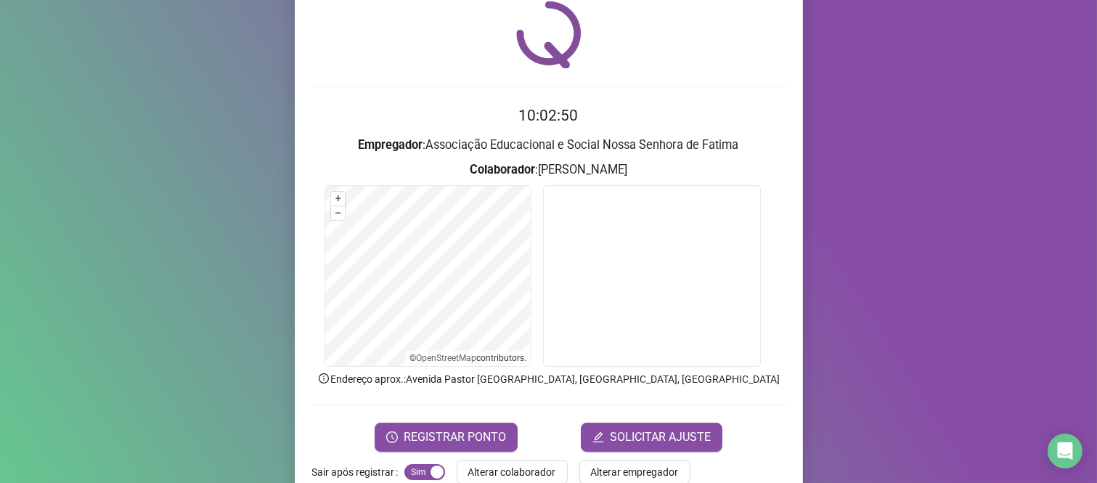
scroll to position [83, 0]
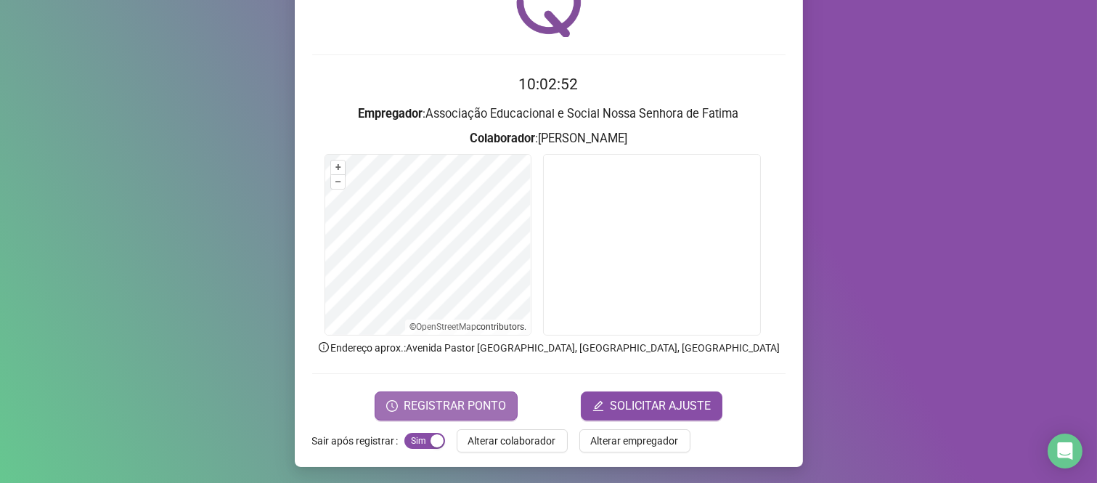
click at [450, 408] on span "REGISTRAR PONTO" at bounding box center [455, 405] width 102 height 17
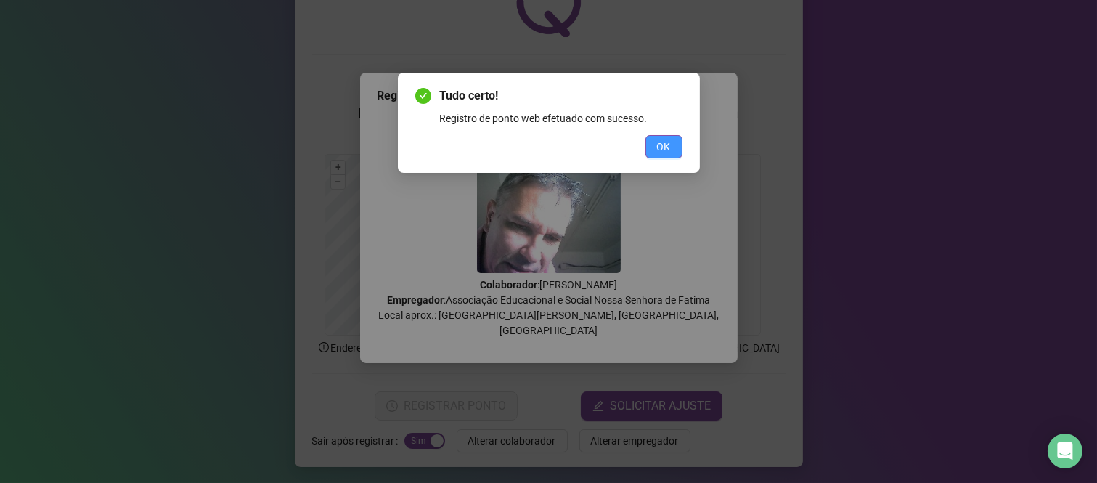
click at [662, 140] on span "OK" at bounding box center [664, 147] width 14 height 16
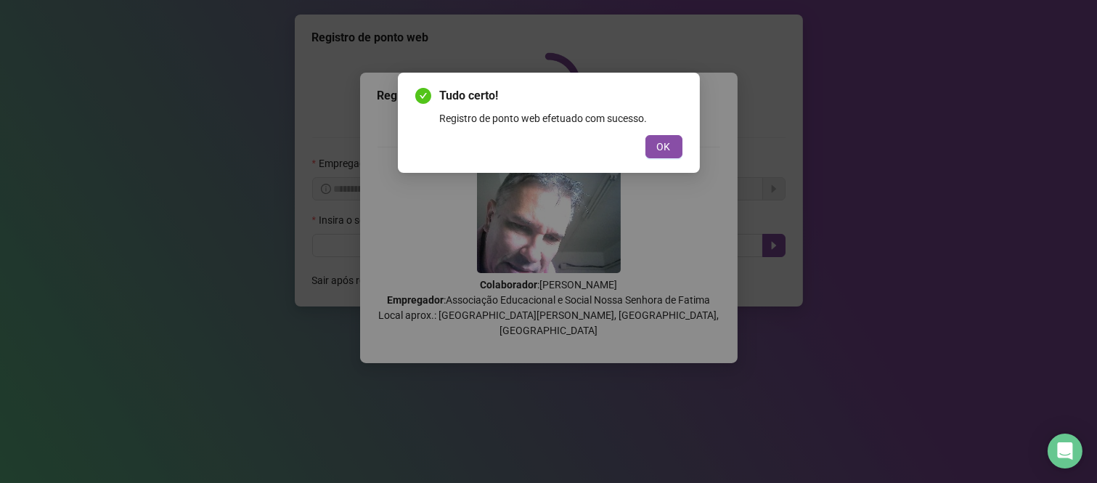
scroll to position [0, 0]
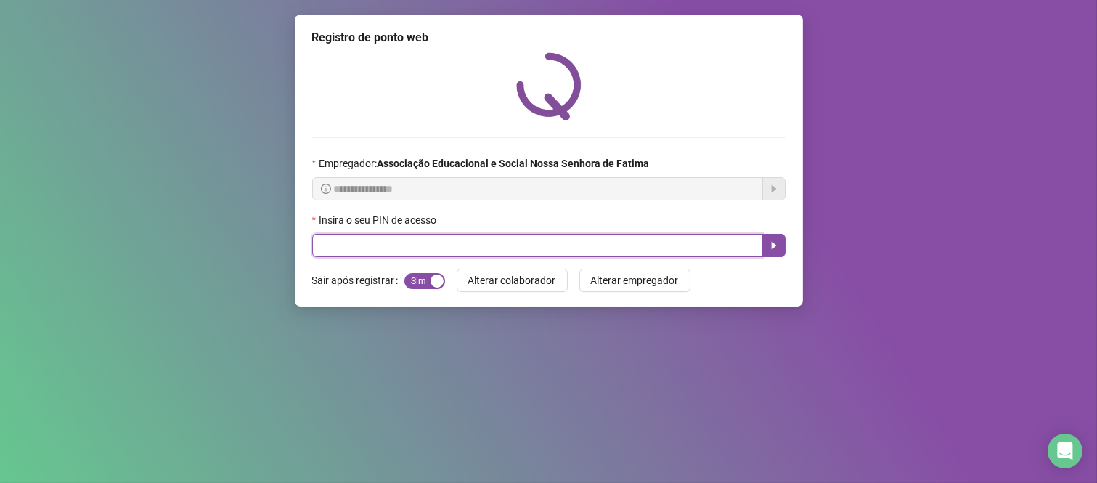
click at [712, 252] on input "text" at bounding box center [537, 245] width 451 height 23
type input "****"
click at [778, 257] on button "button" at bounding box center [773, 245] width 23 height 23
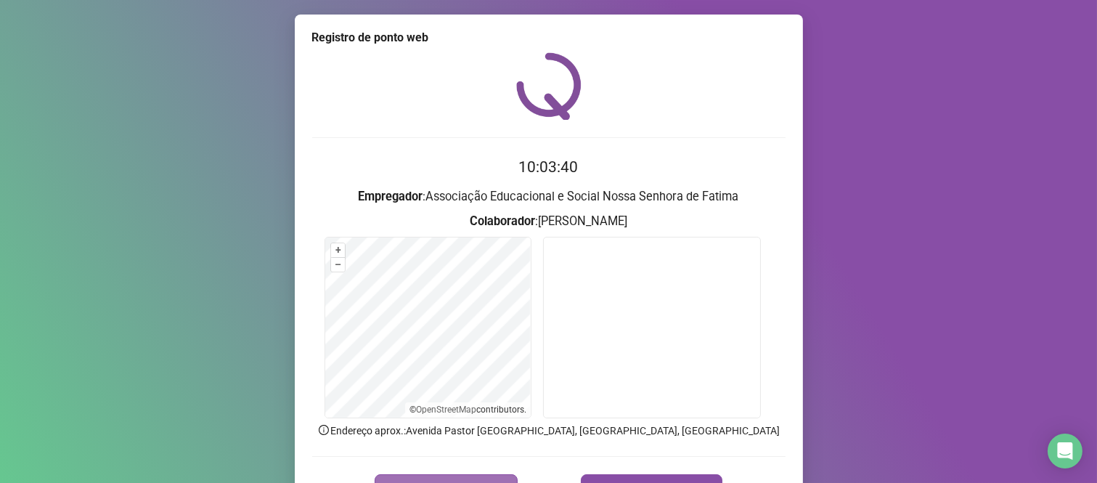
click at [397, 474] on button "REGISTRAR PONTO" at bounding box center [446, 488] width 143 height 29
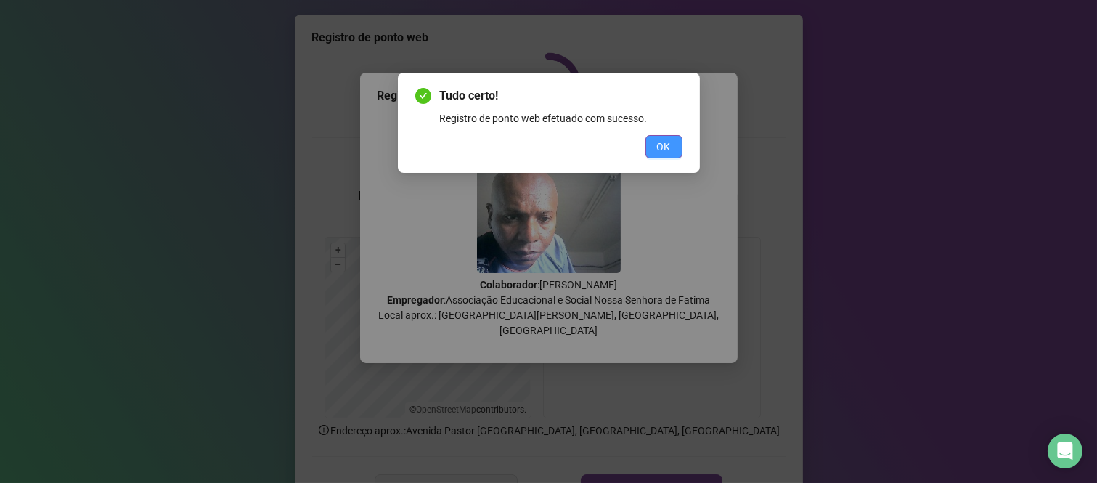
click at [662, 151] on span "OK" at bounding box center [664, 147] width 14 height 16
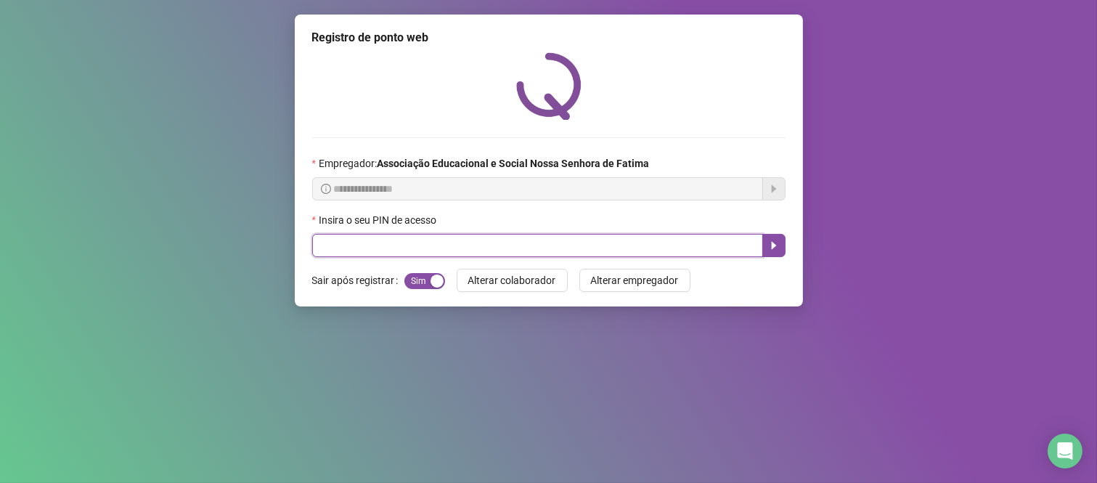
click at [643, 249] on input "text" at bounding box center [537, 245] width 451 height 23
type input "****"
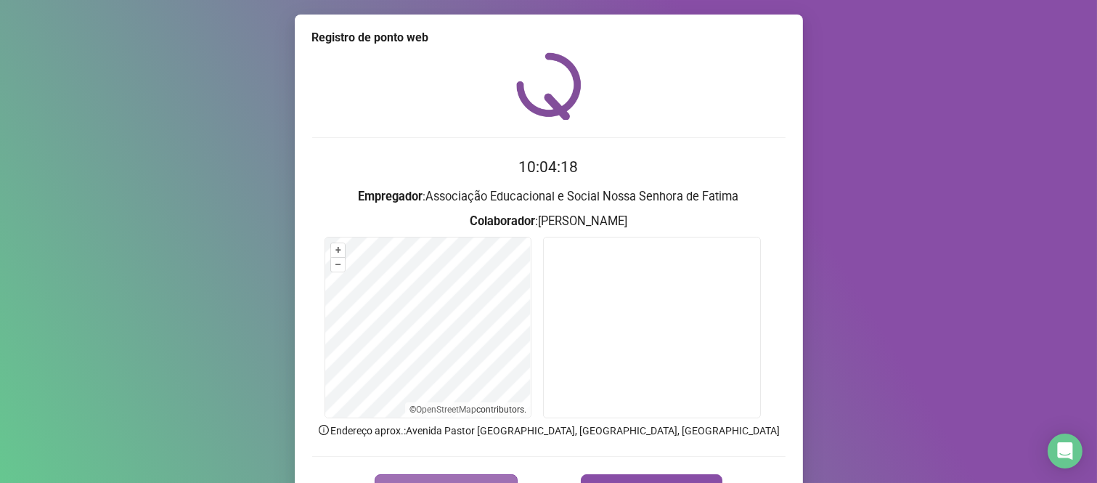
click at [487, 480] on span "REGISTRAR PONTO" at bounding box center [455, 488] width 102 height 17
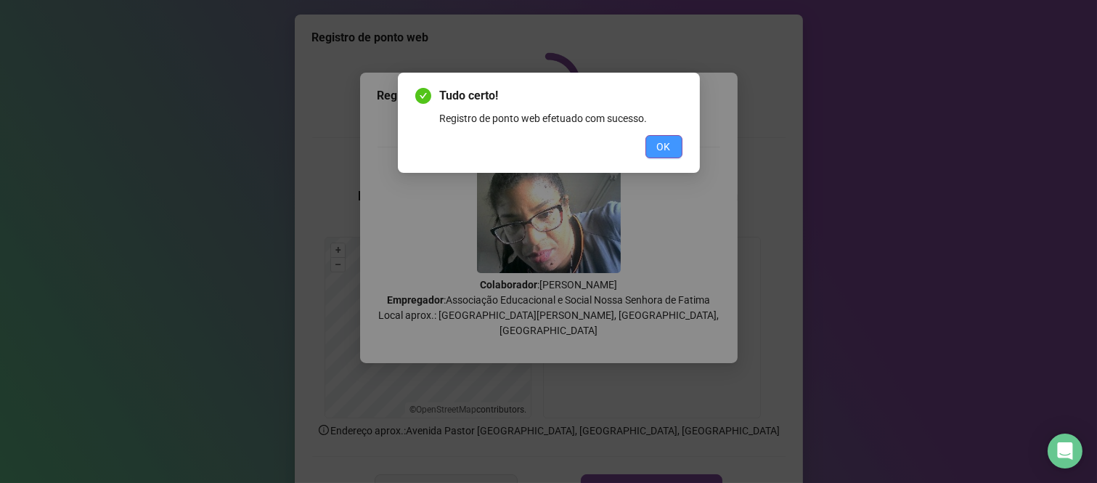
click at [663, 140] on span "OK" at bounding box center [664, 147] width 14 height 16
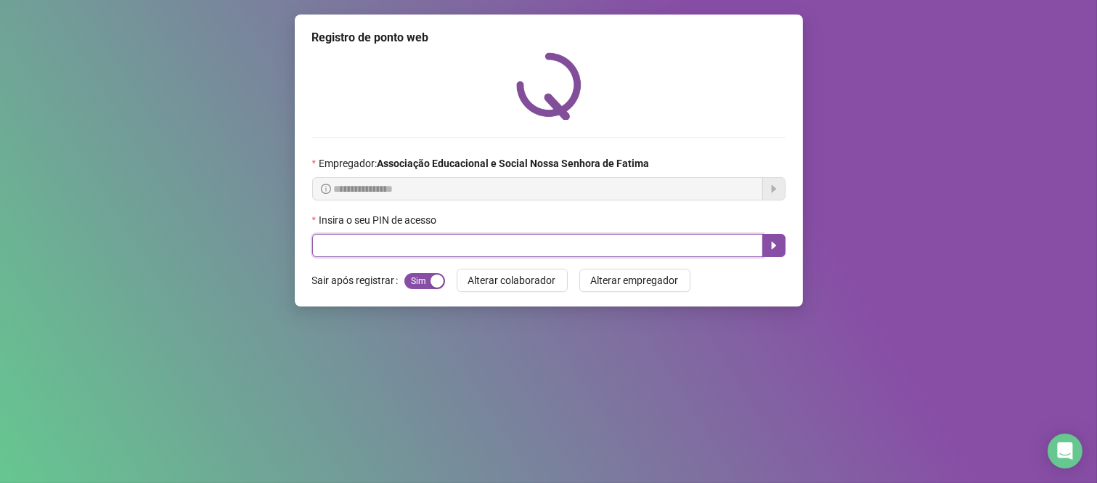
click at [587, 250] on input "text" at bounding box center [537, 245] width 451 height 23
type input "****"
click at [770, 248] on icon "caret-right" at bounding box center [774, 246] width 12 height 12
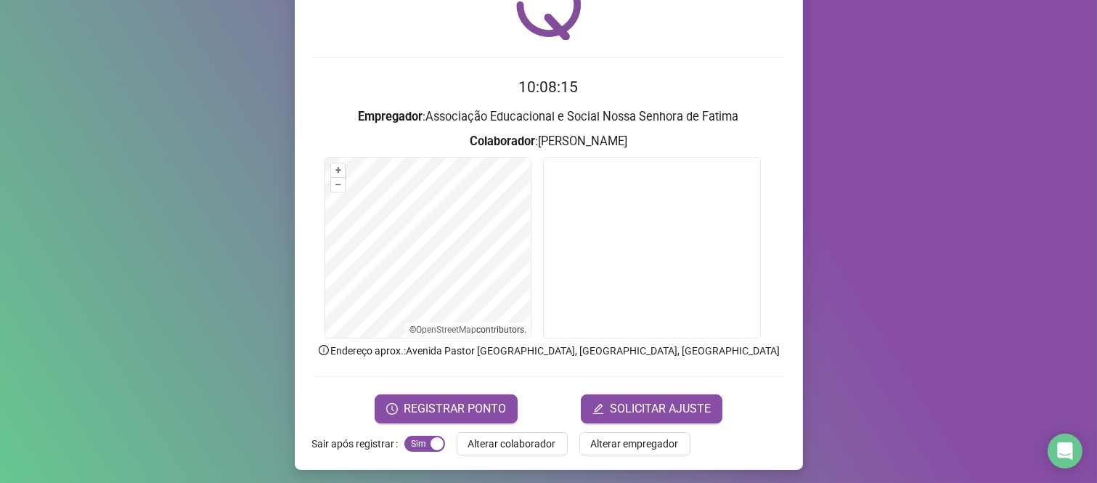
scroll to position [83, 0]
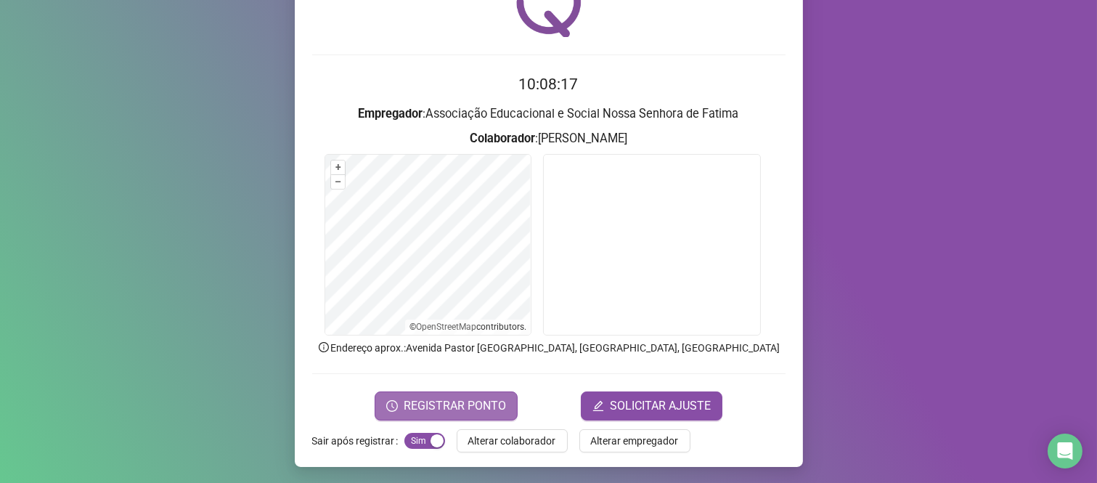
click at [465, 410] on span "REGISTRAR PONTO" at bounding box center [455, 405] width 102 height 17
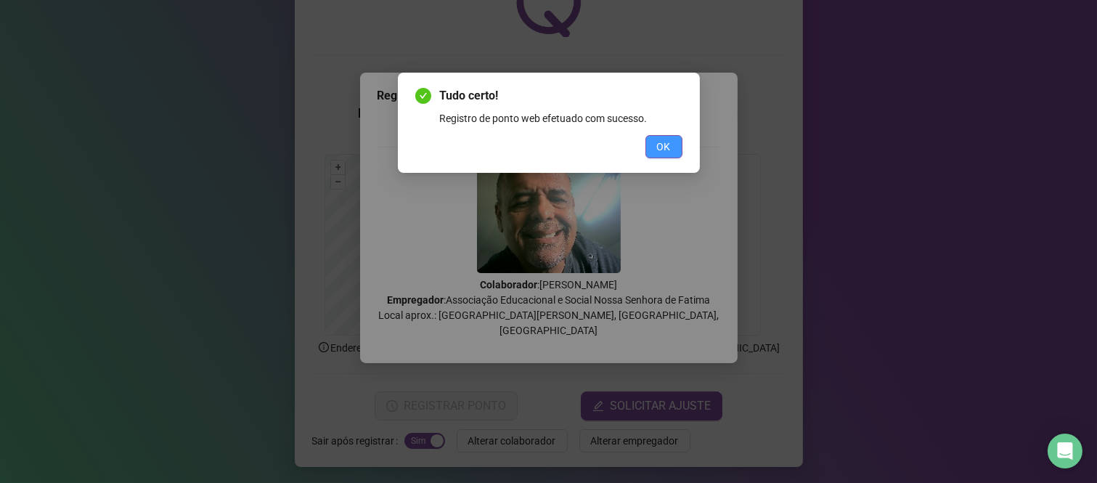
click at [673, 147] on button "OK" at bounding box center [664, 146] width 37 height 23
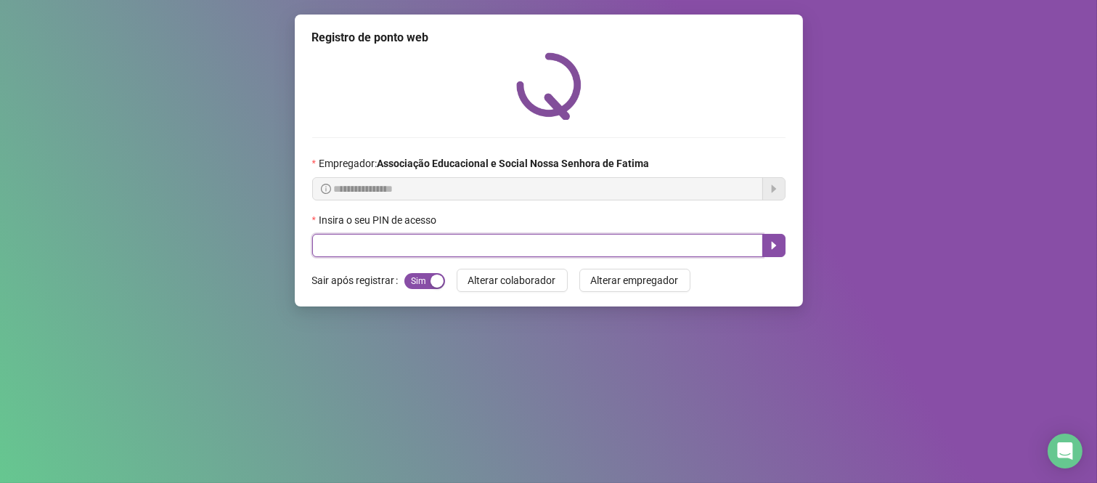
click at [589, 244] on input "text" at bounding box center [537, 245] width 451 height 23
type input "***"
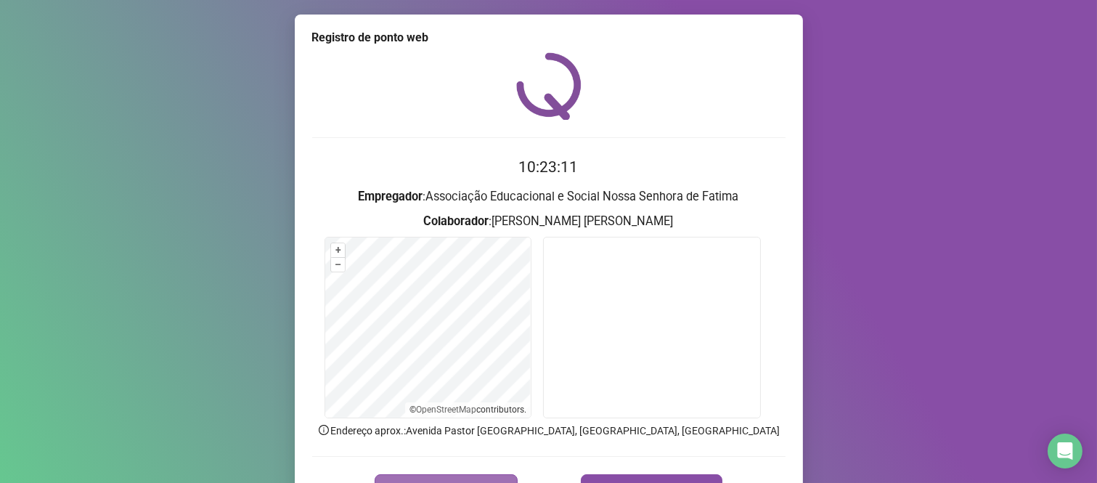
click at [489, 478] on button "REGISTRAR PONTO" at bounding box center [446, 488] width 143 height 29
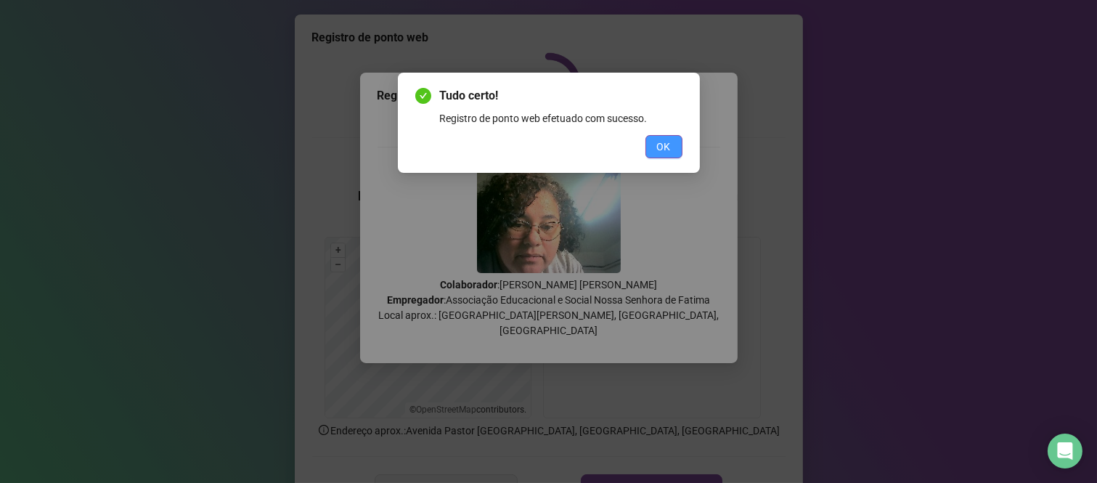
click at [651, 149] on button "OK" at bounding box center [664, 146] width 37 height 23
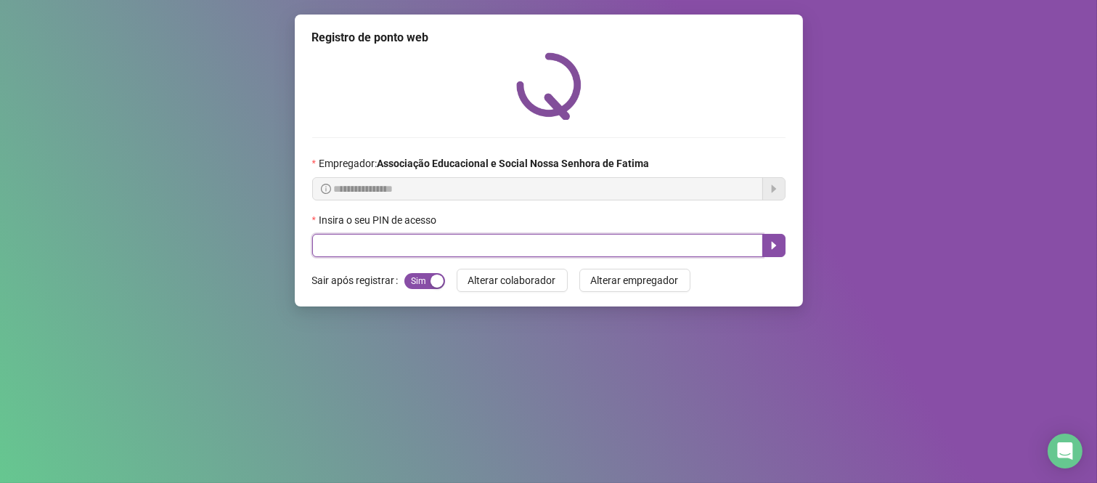
click at [637, 250] on input "text" at bounding box center [537, 245] width 451 height 23
type input "****"
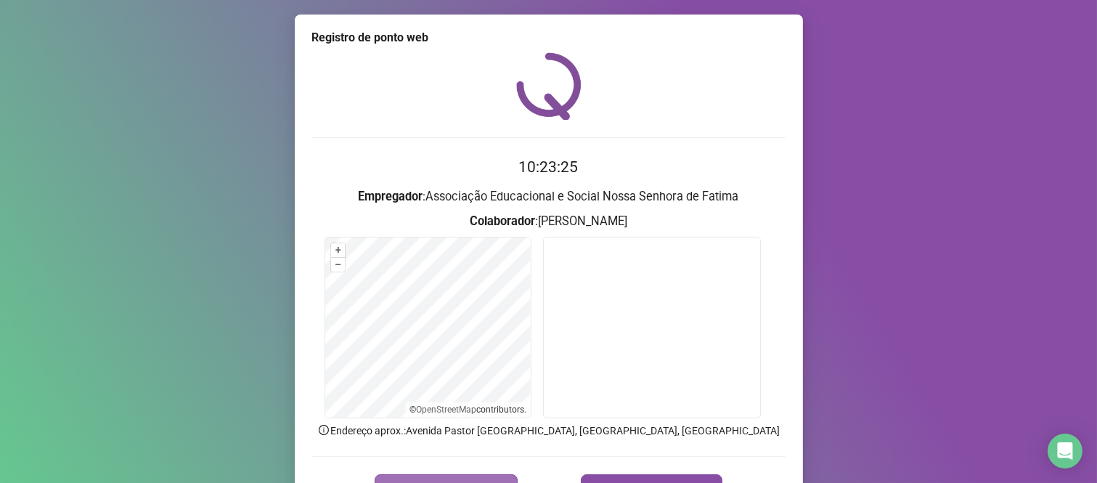
click at [468, 476] on button "REGISTRAR PONTO" at bounding box center [446, 488] width 143 height 29
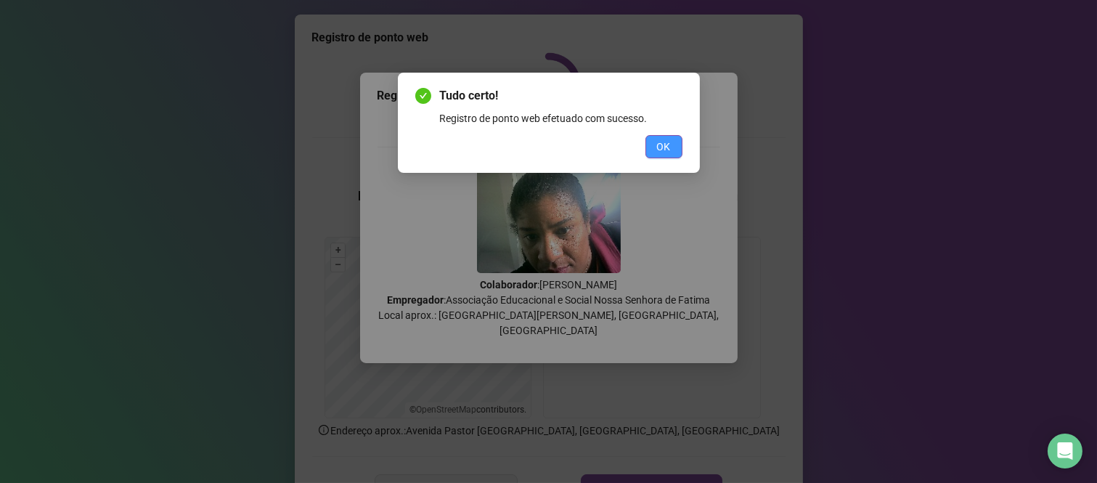
click at [652, 158] on button "OK" at bounding box center [664, 146] width 37 height 23
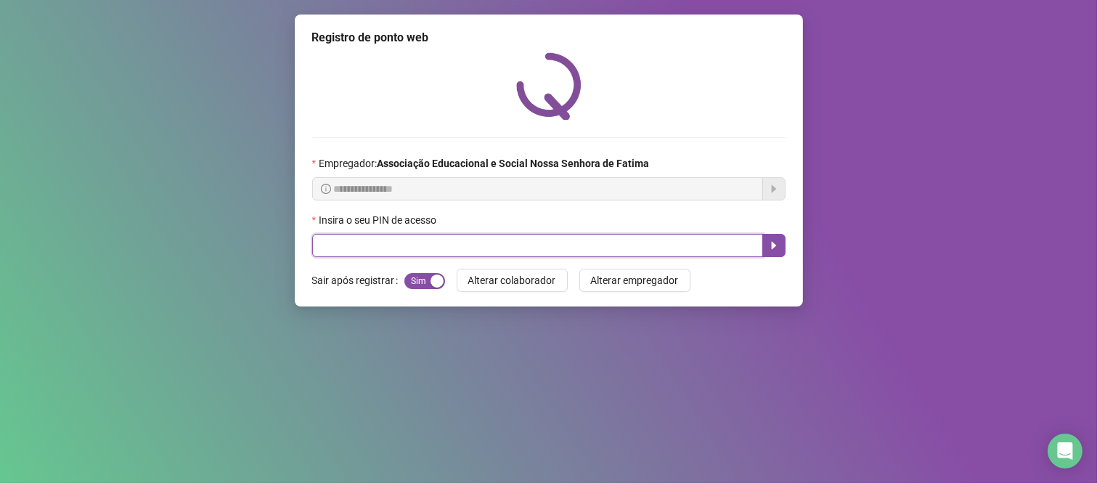
click at [531, 244] on input "text" at bounding box center [537, 245] width 451 height 23
type input "****"
click at [781, 240] on button "button" at bounding box center [773, 245] width 23 height 23
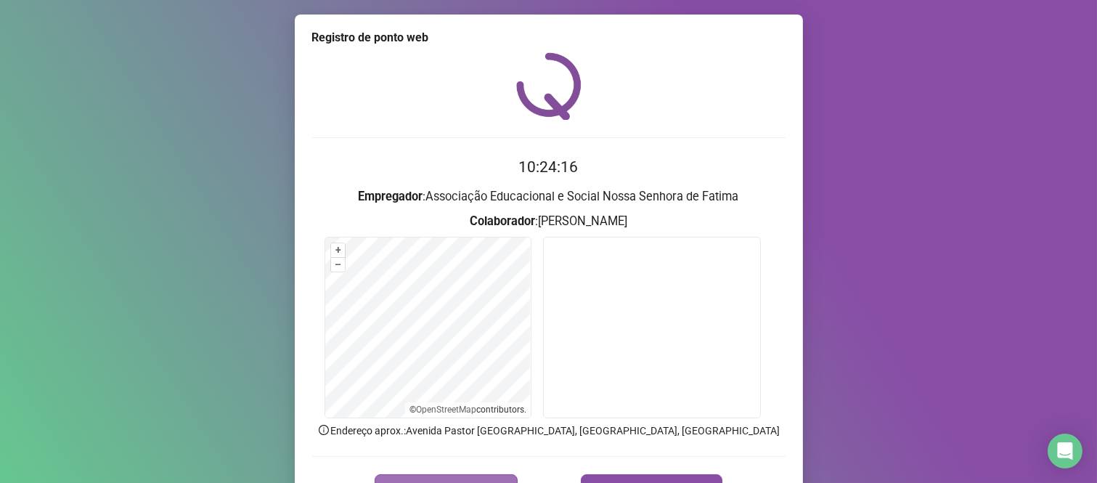
click at [477, 476] on button "REGISTRAR PONTO" at bounding box center [446, 488] width 143 height 29
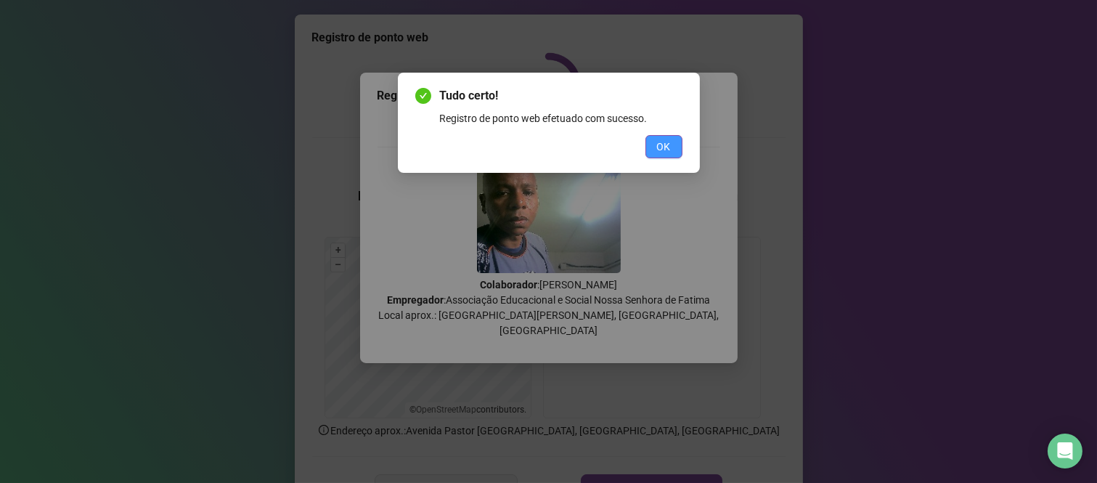
click at [671, 144] on button "OK" at bounding box center [664, 146] width 37 height 23
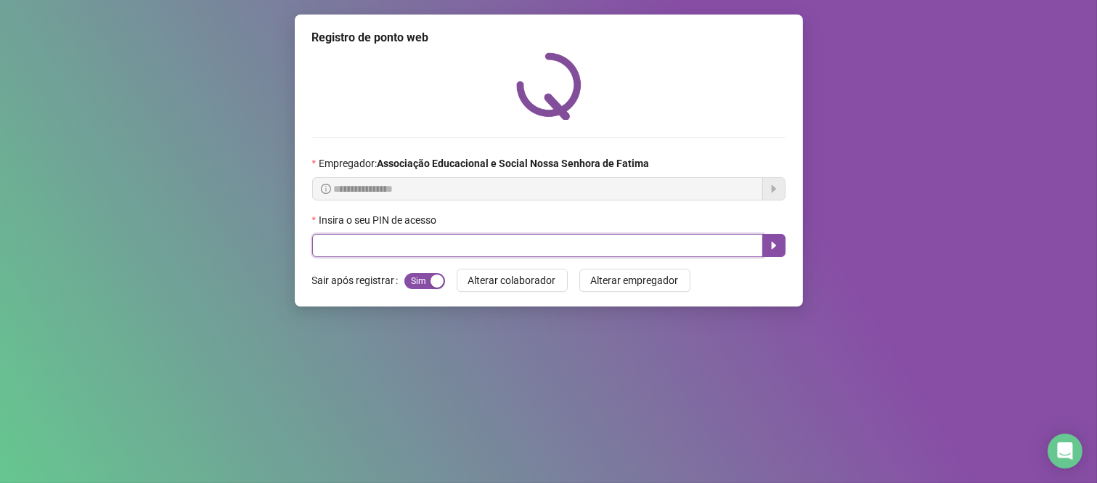
click at [473, 250] on input "text" at bounding box center [537, 245] width 451 height 23
type input "*"
type input "***"
click at [778, 247] on icon "caret-right" at bounding box center [774, 246] width 12 height 12
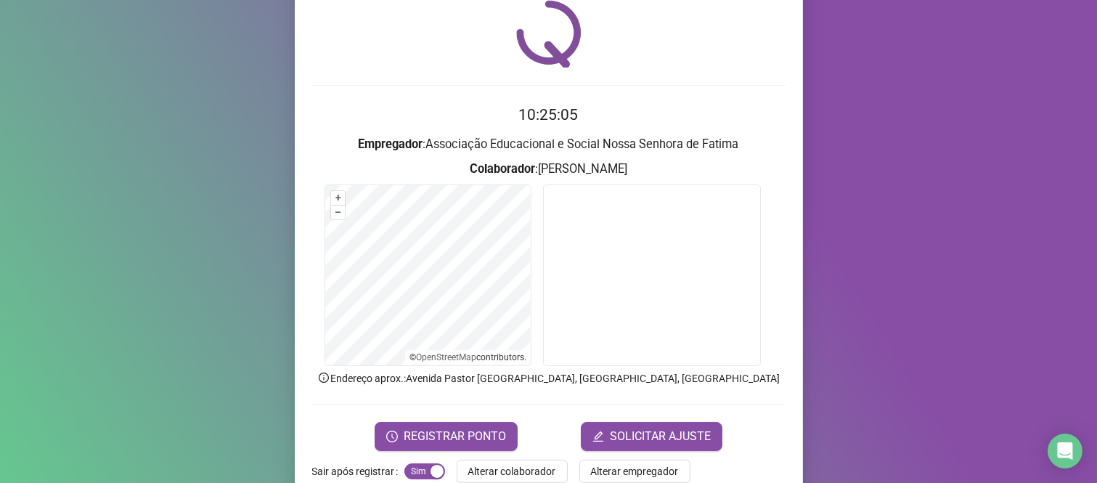
scroll to position [81, 0]
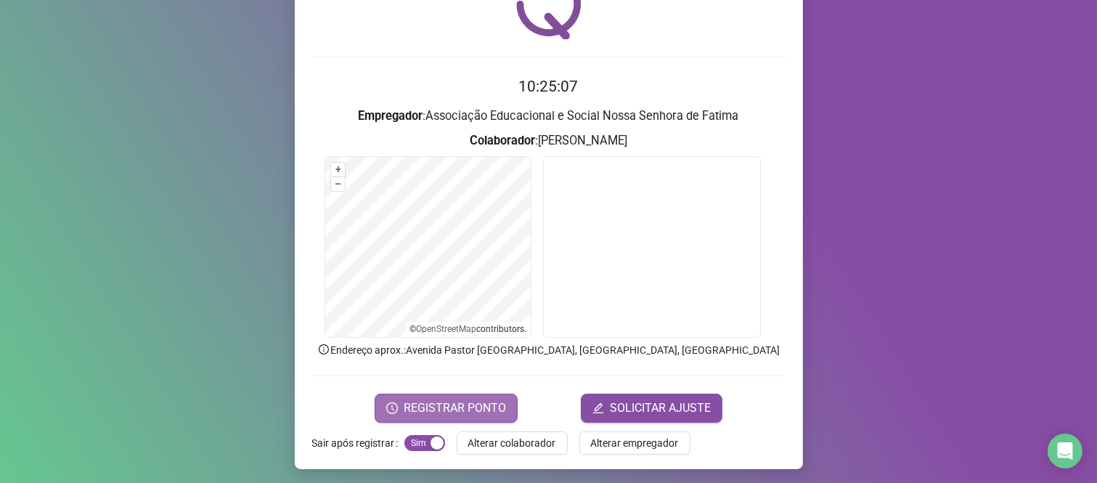
click at [444, 403] on span "REGISTRAR PONTO" at bounding box center [455, 407] width 102 height 17
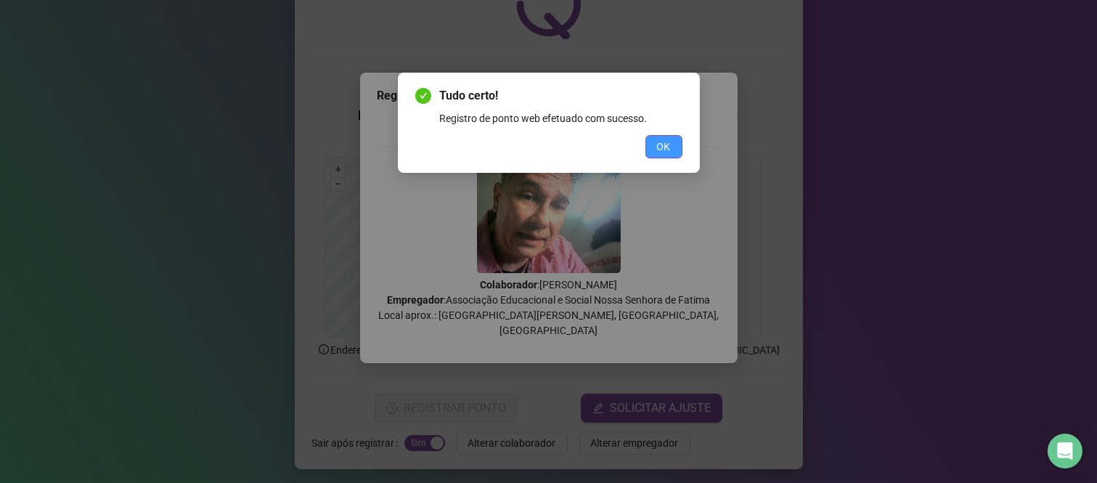
click at [652, 149] on button "OK" at bounding box center [664, 146] width 37 height 23
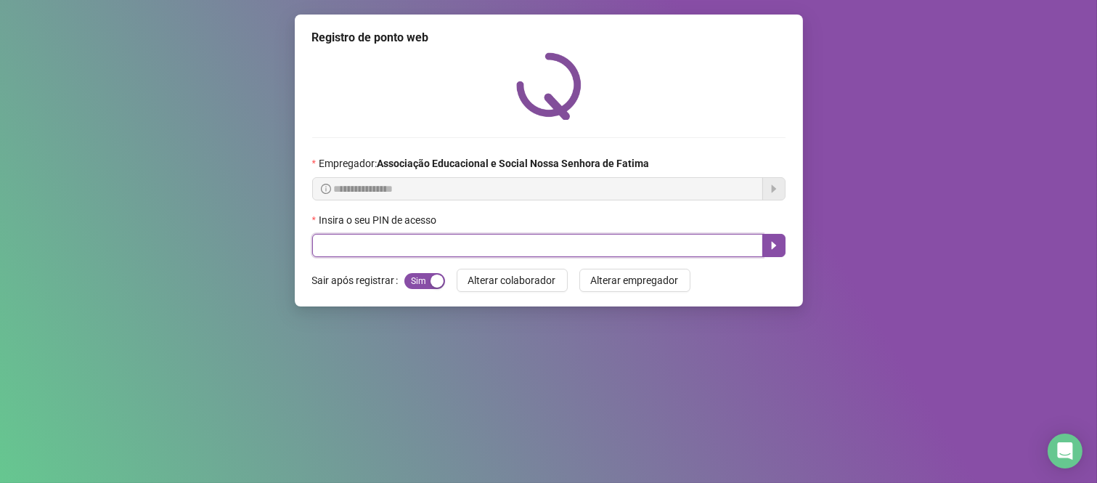
click at [463, 251] on input "text" at bounding box center [537, 245] width 451 height 23
type input "****"
click at [781, 243] on button "button" at bounding box center [773, 245] width 23 height 23
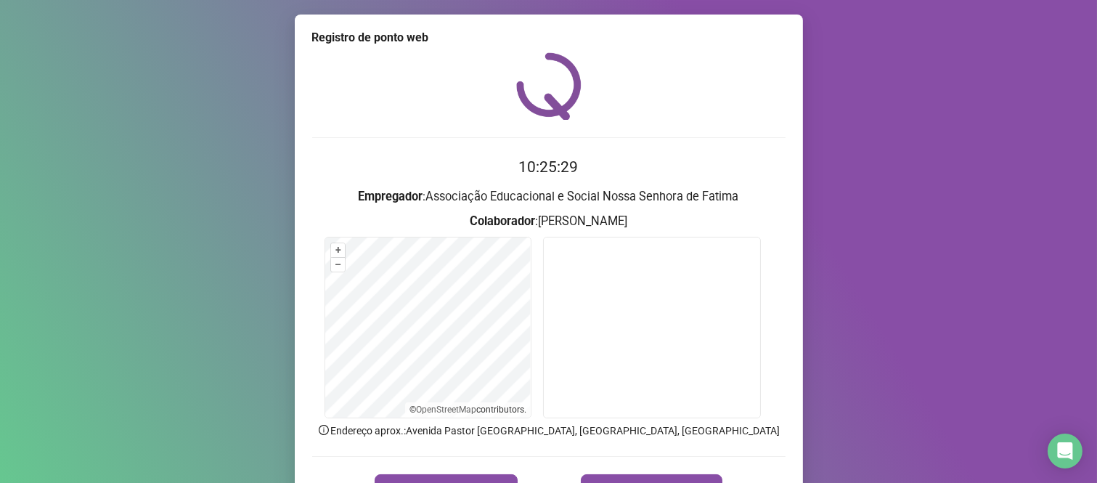
scroll to position [83, 0]
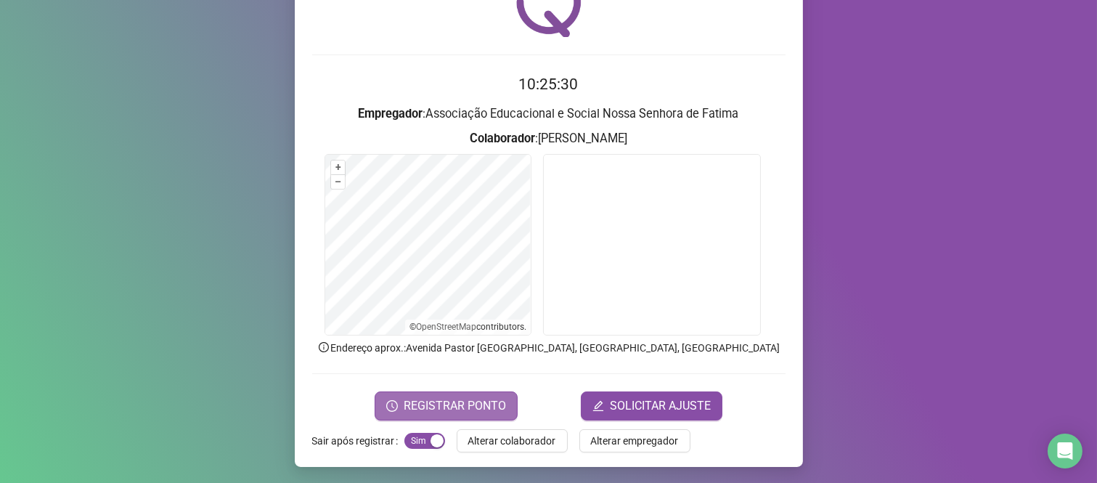
click at [404, 409] on span "REGISTRAR PONTO" at bounding box center [455, 405] width 102 height 17
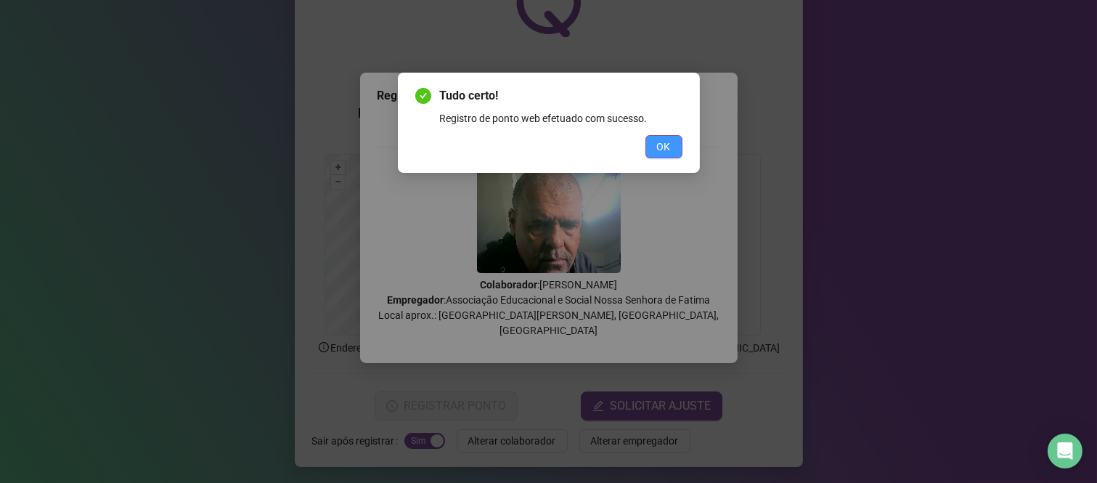
click at [665, 139] on span "OK" at bounding box center [664, 147] width 14 height 16
